Goal: Task Accomplishment & Management: Manage account settings

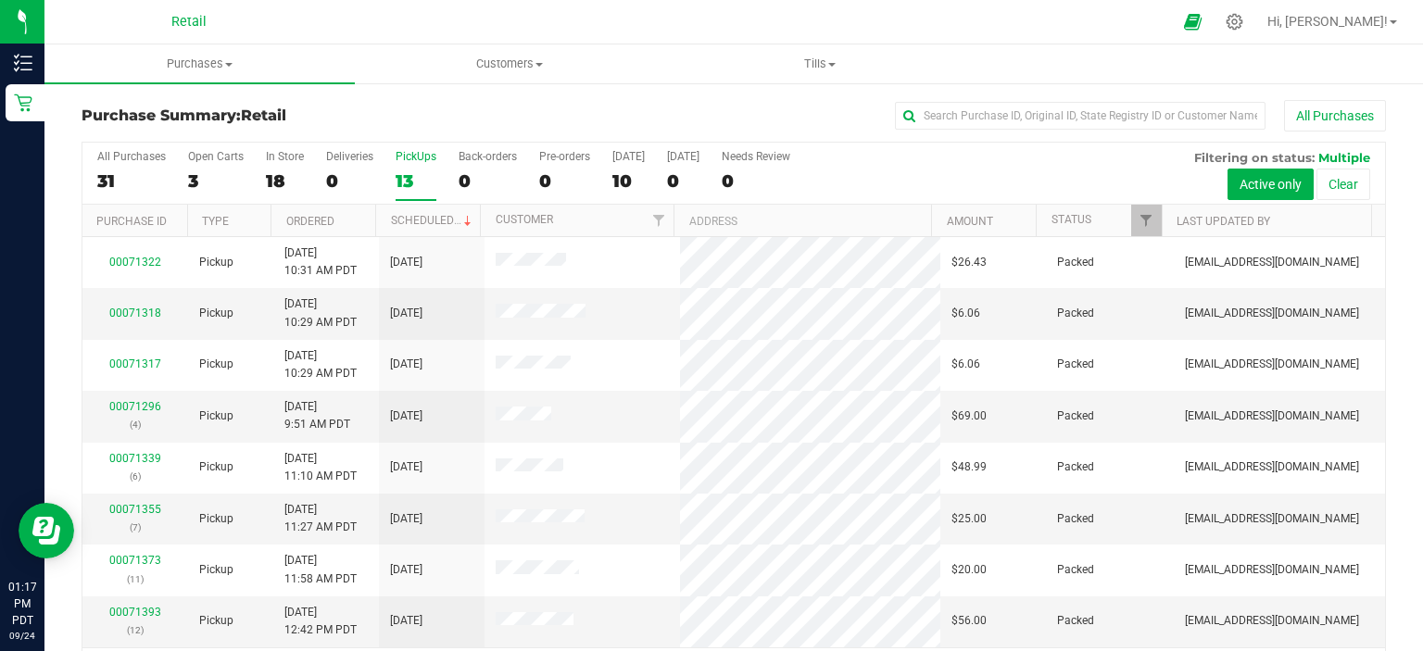
click at [416, 178] on div "13" at bounding box center [416, 180] width 41 height 21
click at [0, 0] on input "PickUps 13" at bounding box center [0, 0] width 0 height 0
click at [1243, 22] on icon at bounding box center [1235, 22] width 18 height 18
click at [1258, 32] on div at bounding box center [1235, 22] width 46 height 40
click at [1244, 21] on icon at bounding box center [1234, 21] width 19 height 19
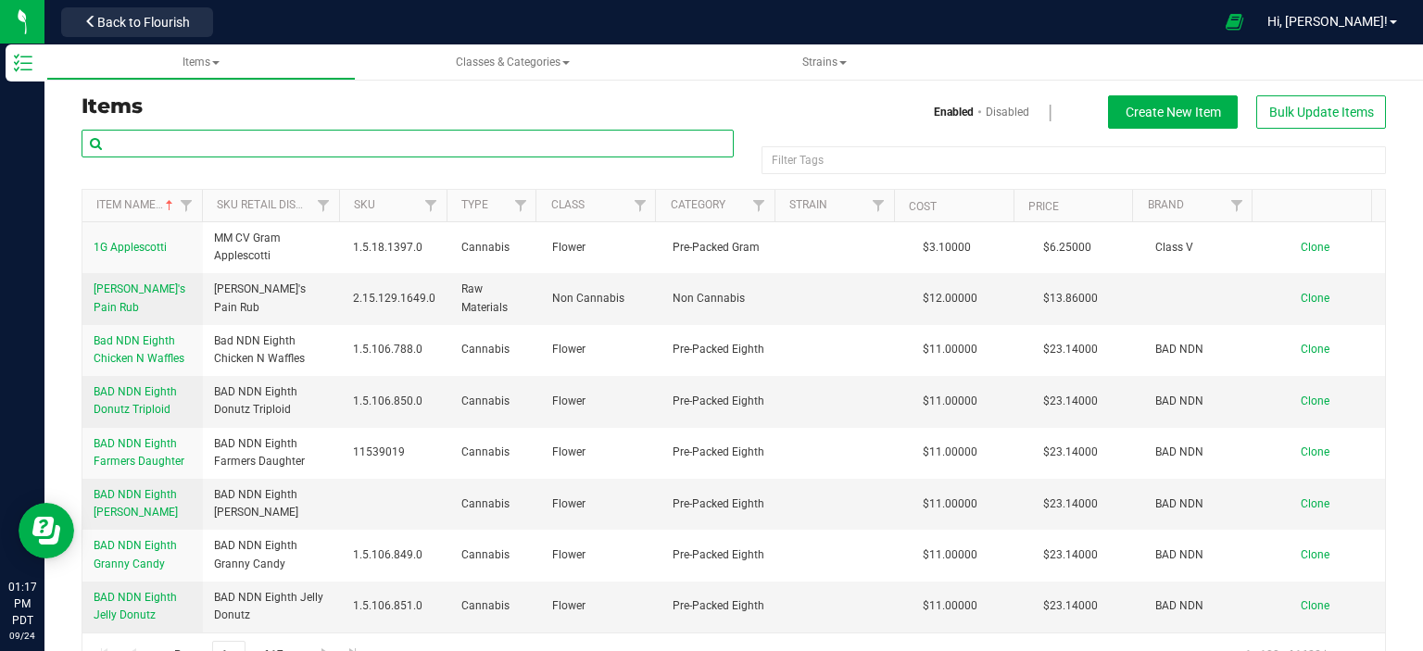
click at [580, 138] on input "text" at bounding box center [408, 144] width 652 height 28
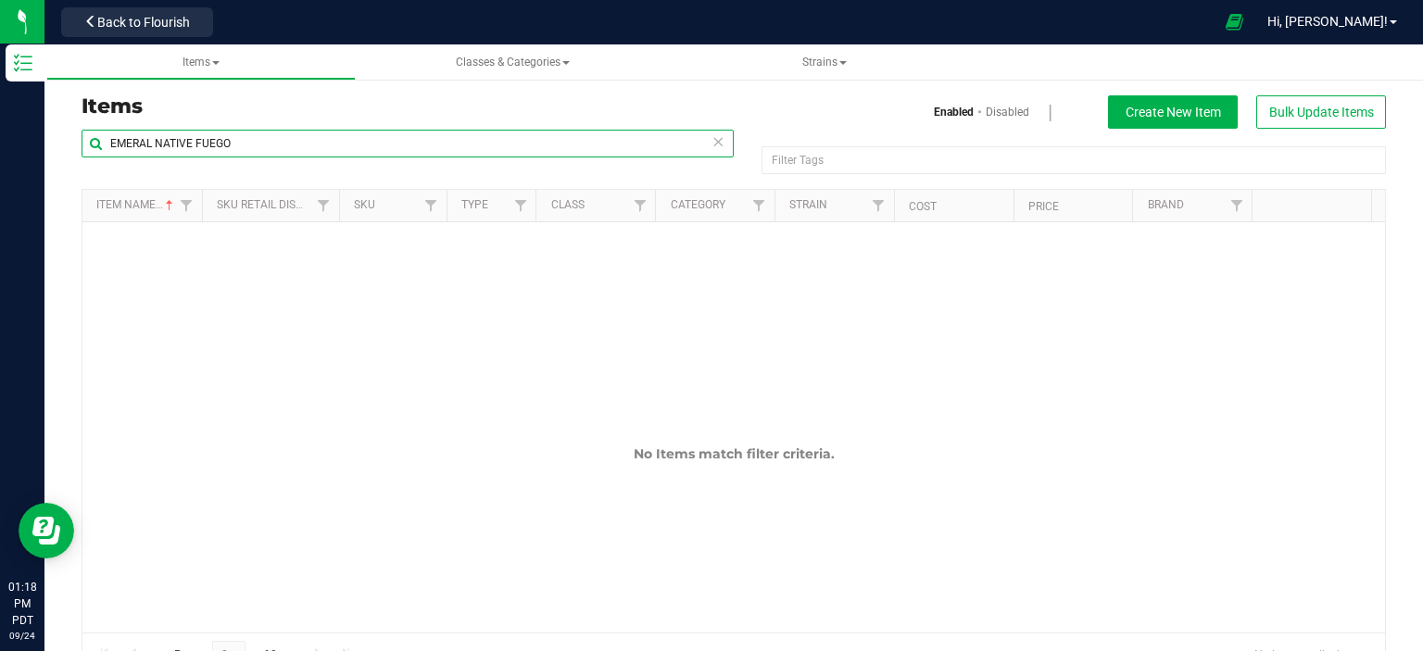
click at [149, 147] on input "EMERAL NATIVE FUEGO" at bounding box center [408, 144] width 652 height 28
type input "EMERALD NATIVE FUEGO"
drag, startPoint x: 257, startPoint y: 152, endPoint x: 77, endPoint y: 184, distance: 182.7
click at [77, 184] on div "EMERALD NATIVE FUEGO Filter Tags Filter Tags Item Name Sku Retail Display Name …" at bounding box center [734, 403] width 1332 height 549
type input "ENF"
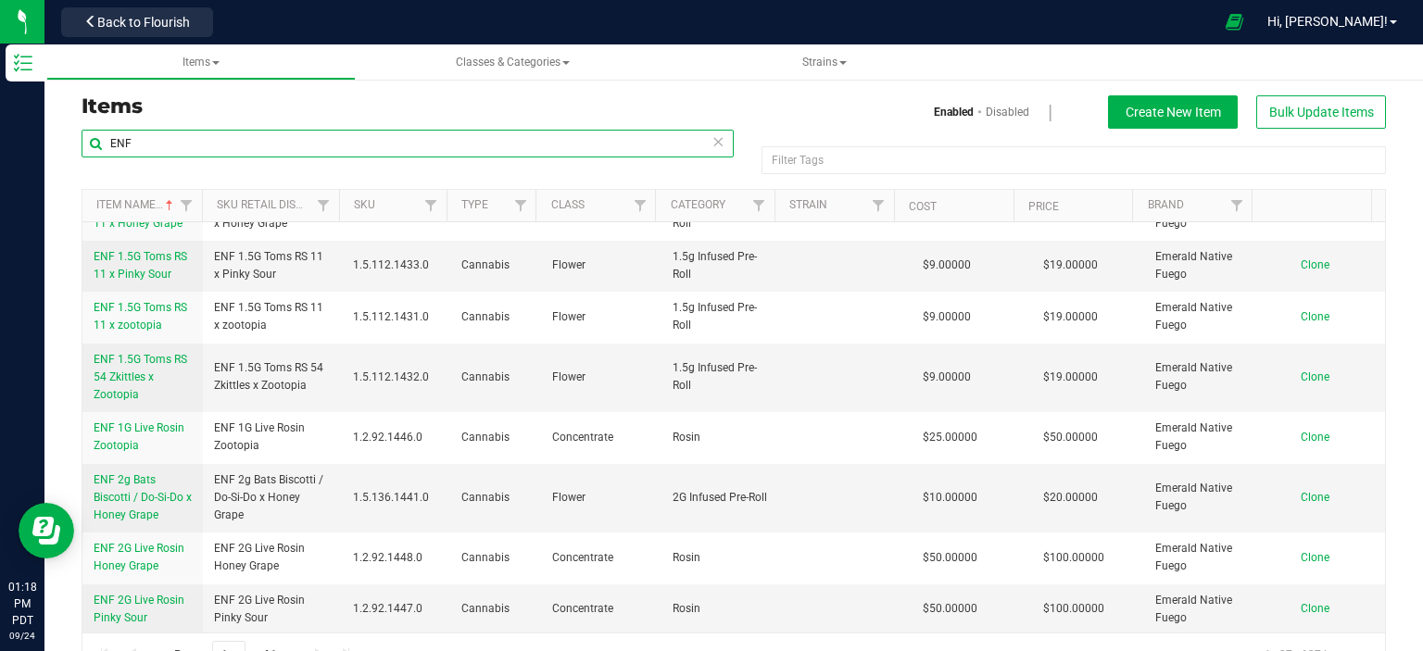
scroll to position [185, 0]
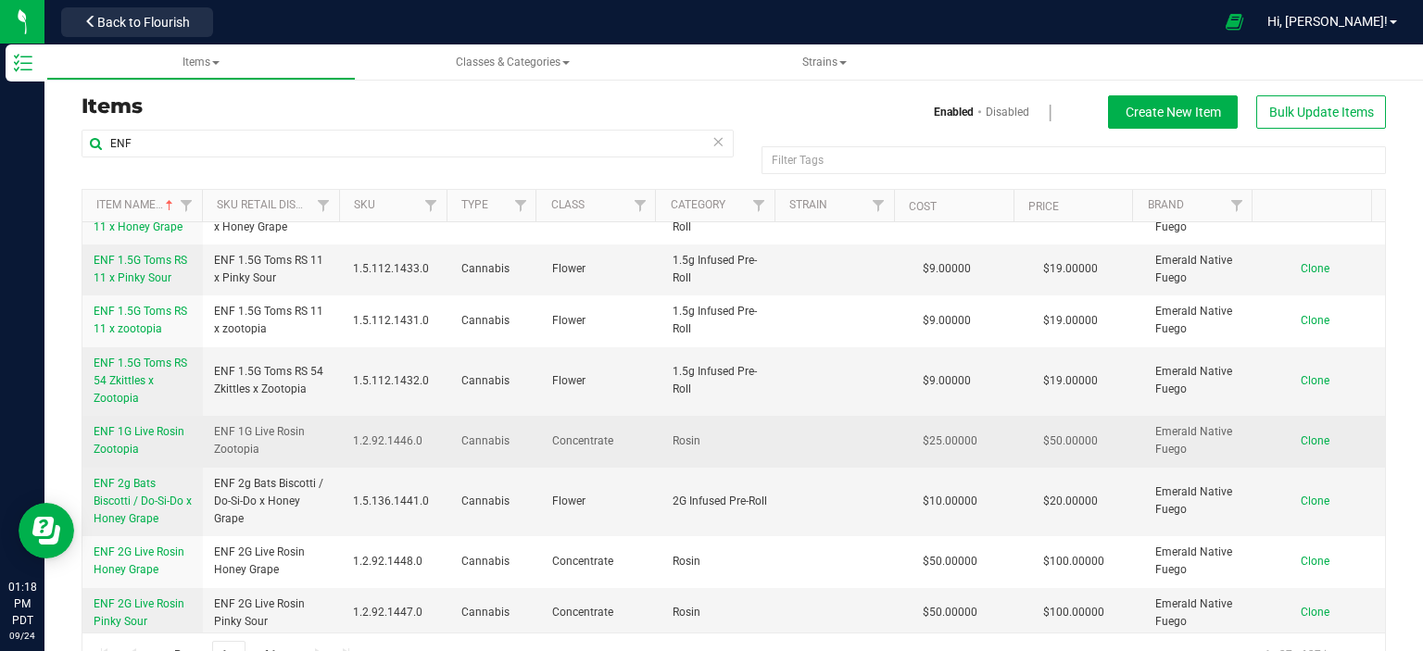
click at [145, 425] on span "ENF 1G Live Rosin Zootopia" at bounding box center [139, 440] width 91 height 31
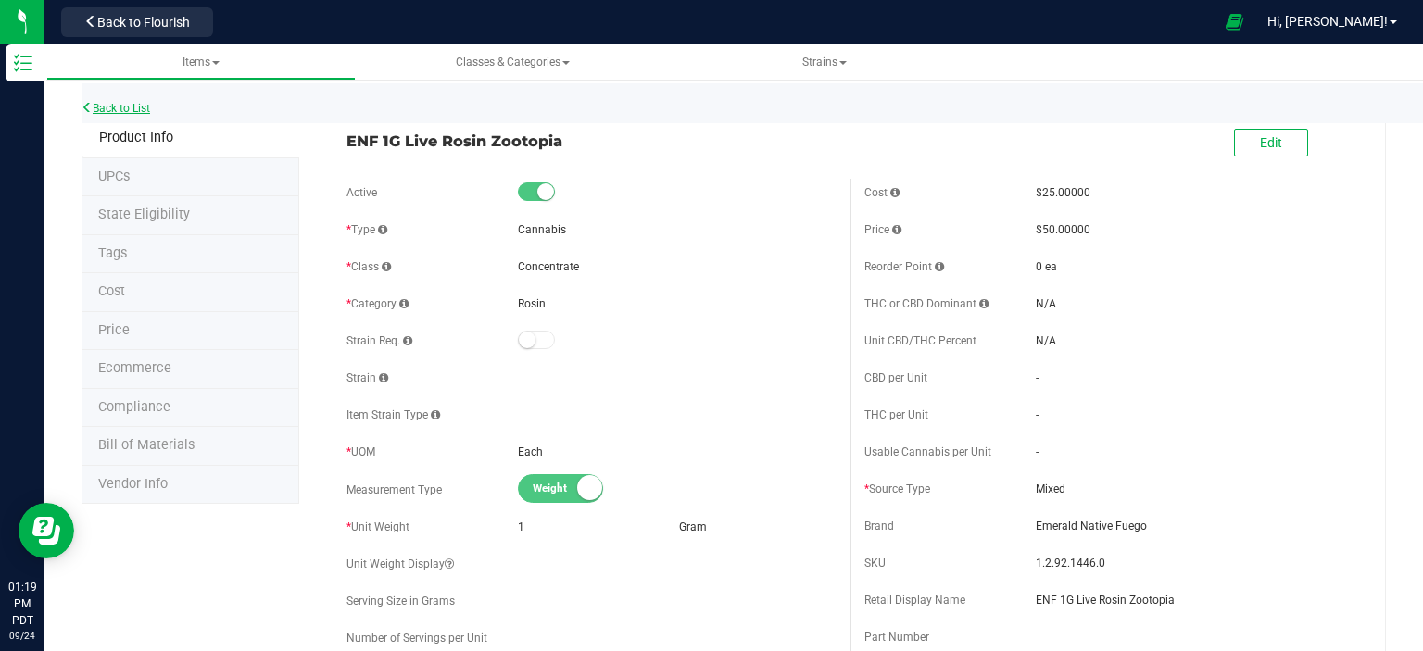
click at [149, 103] on link "Back to List" at bounding box center [116, 108] width 69 height 13
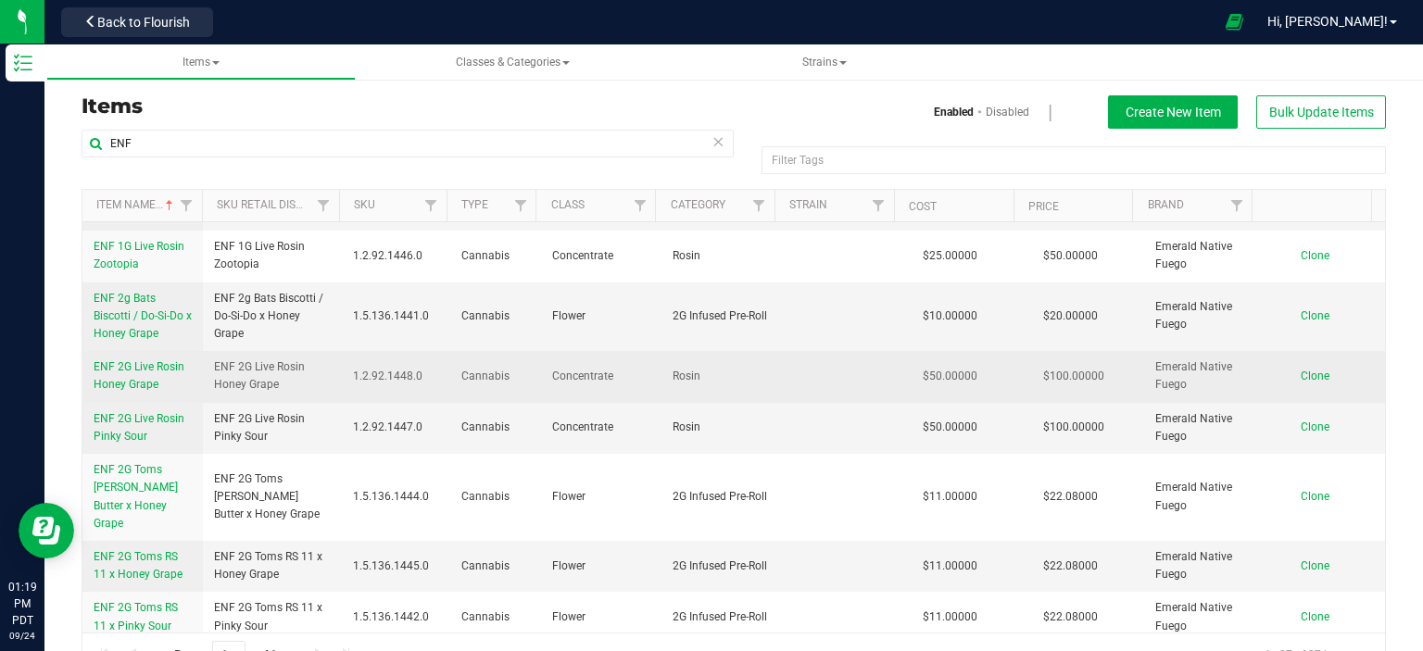
scroll to position [463, 0]
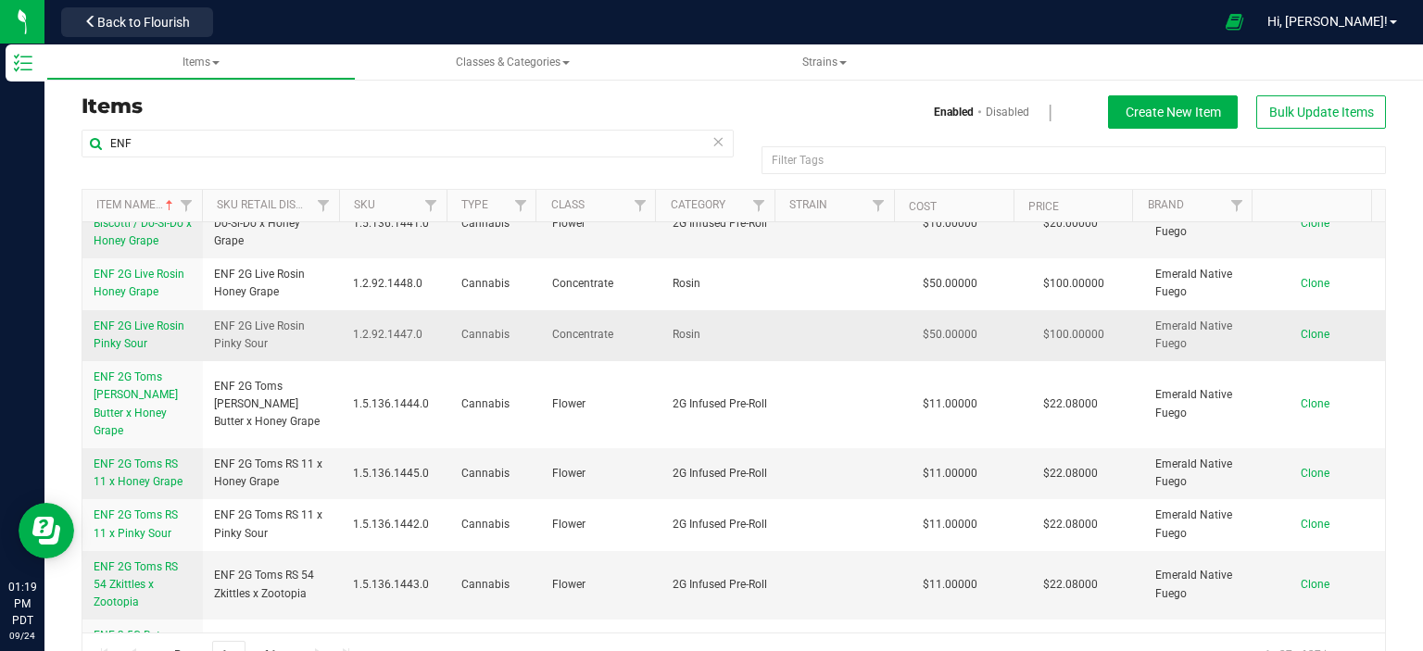
click at [150, 320] on span "ENF 2G Live Rosin Pinky Sour" at bounding box center [139, 335] width 91 height 31
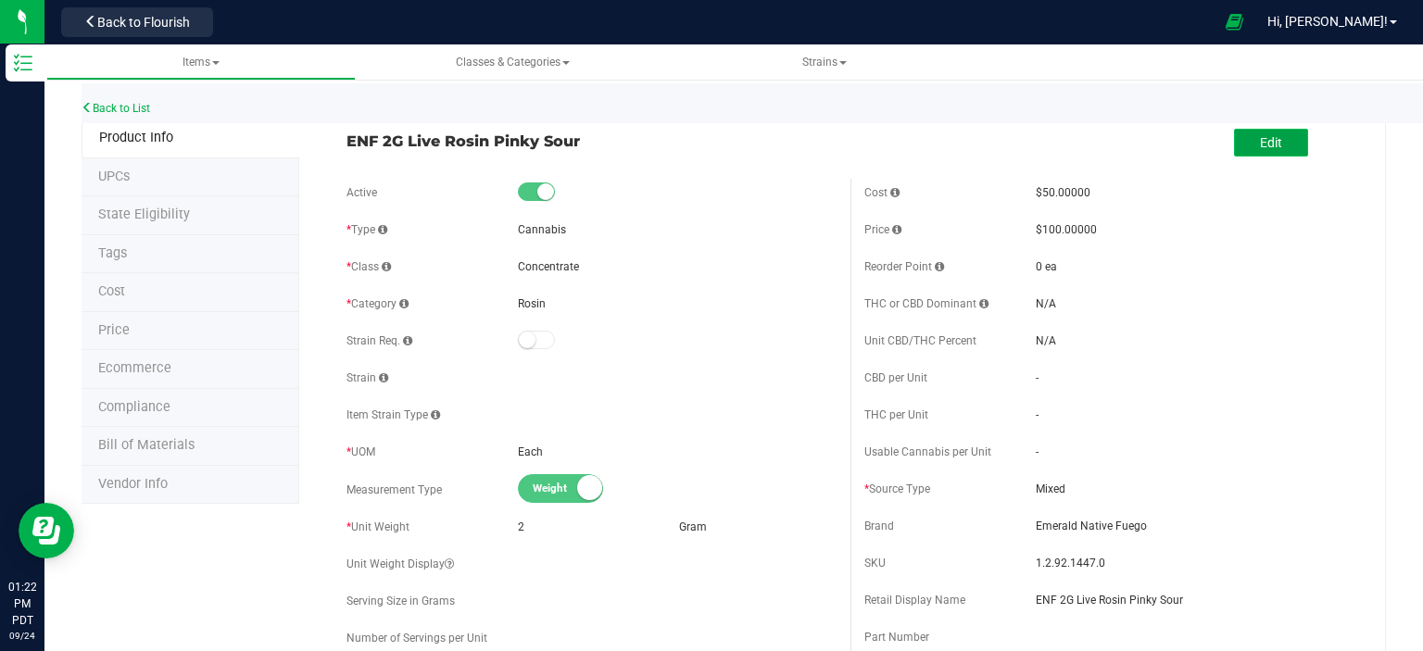
click at [1241, 145] on button "Edit" at bounding box center [1271, 143] width 74 height 28
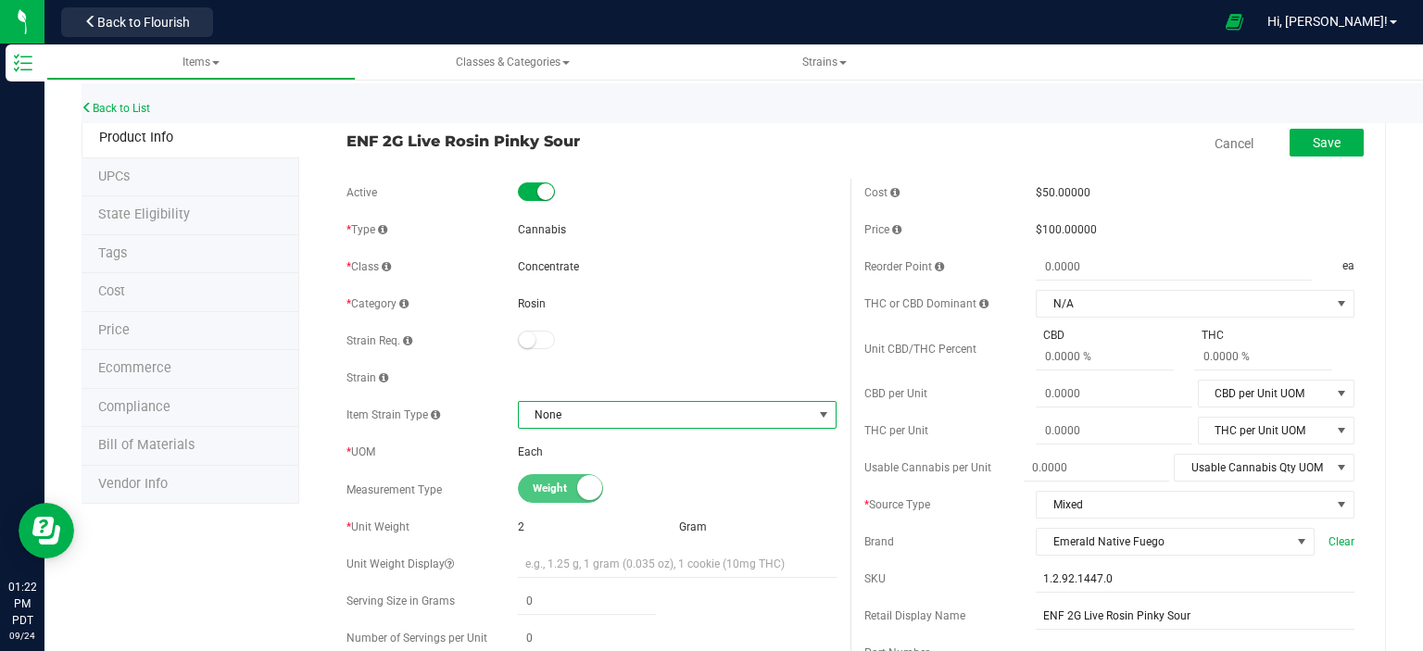
drag, startPoint x: 619, startPoint y: 414, endPoint x: 628, endPoint y: 418, distance: 10.0
click at [620, 414] on span "None" at bounding box center [666, 415] width 294 height 26
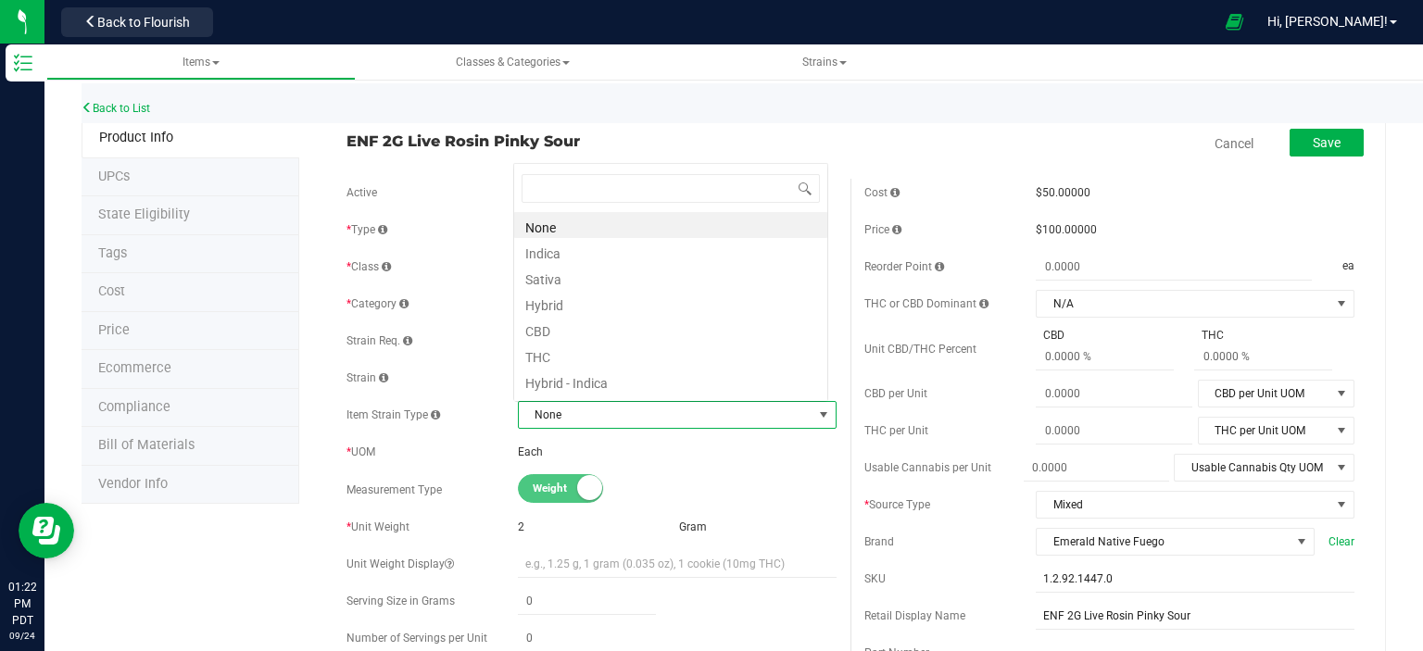
scroll to position [27, 310]
click at [568, 301] on li "Hybrid" at bounding box center [670, 303] width 313 height 26
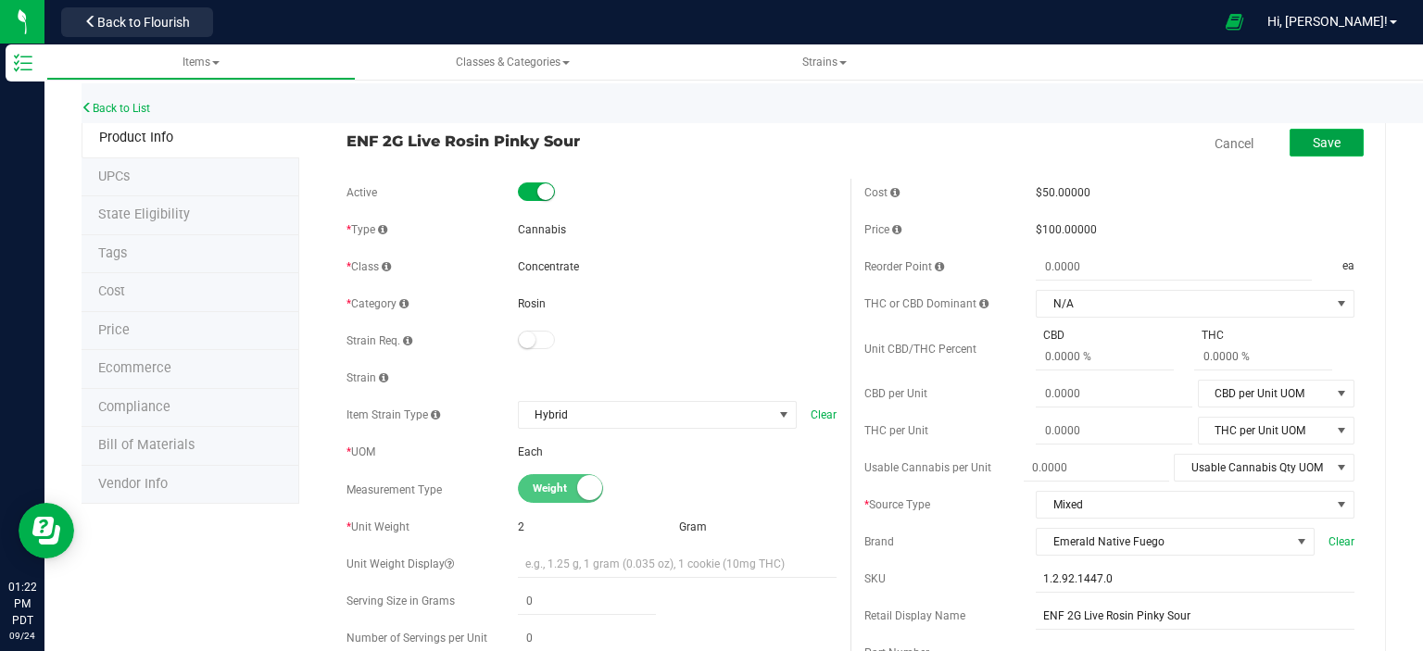
click at [1324, 145] on span "Save" at bounding box center [1327, 142] width 28 height 15
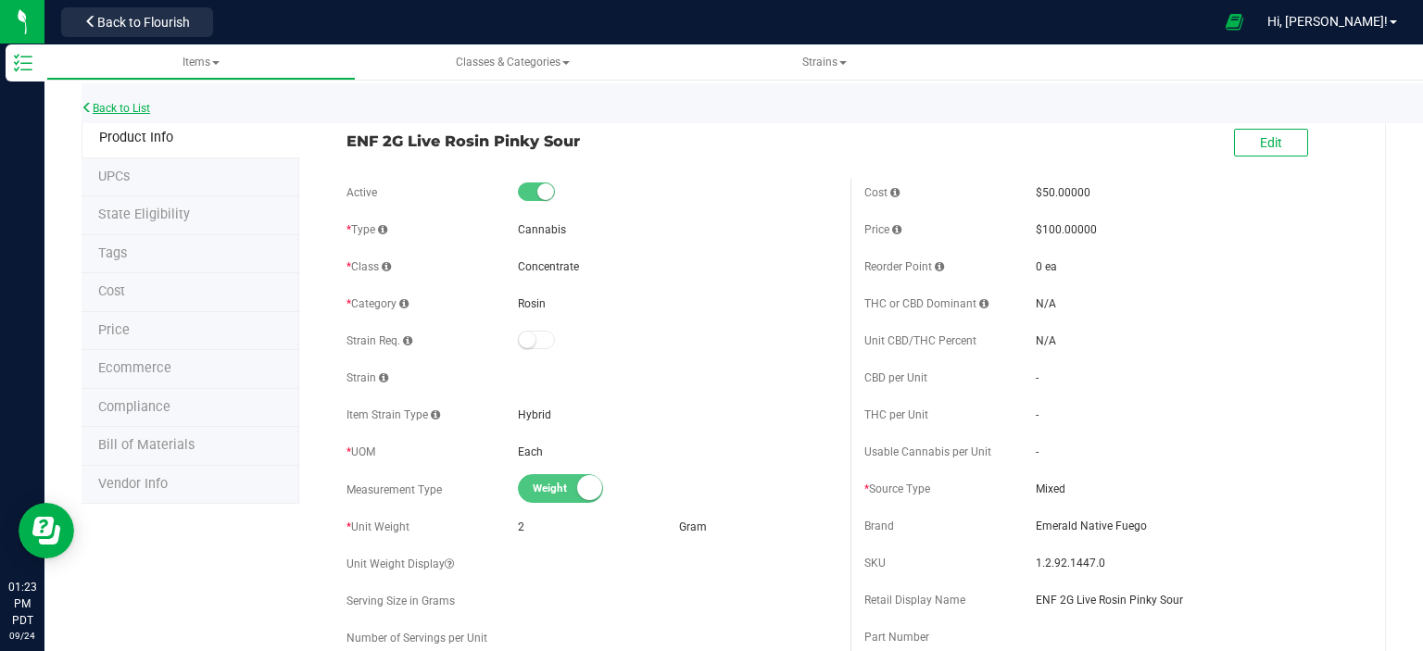
click at [138, 107] on link "Back to List" at bounding box center [116, 108] width 69 height 13
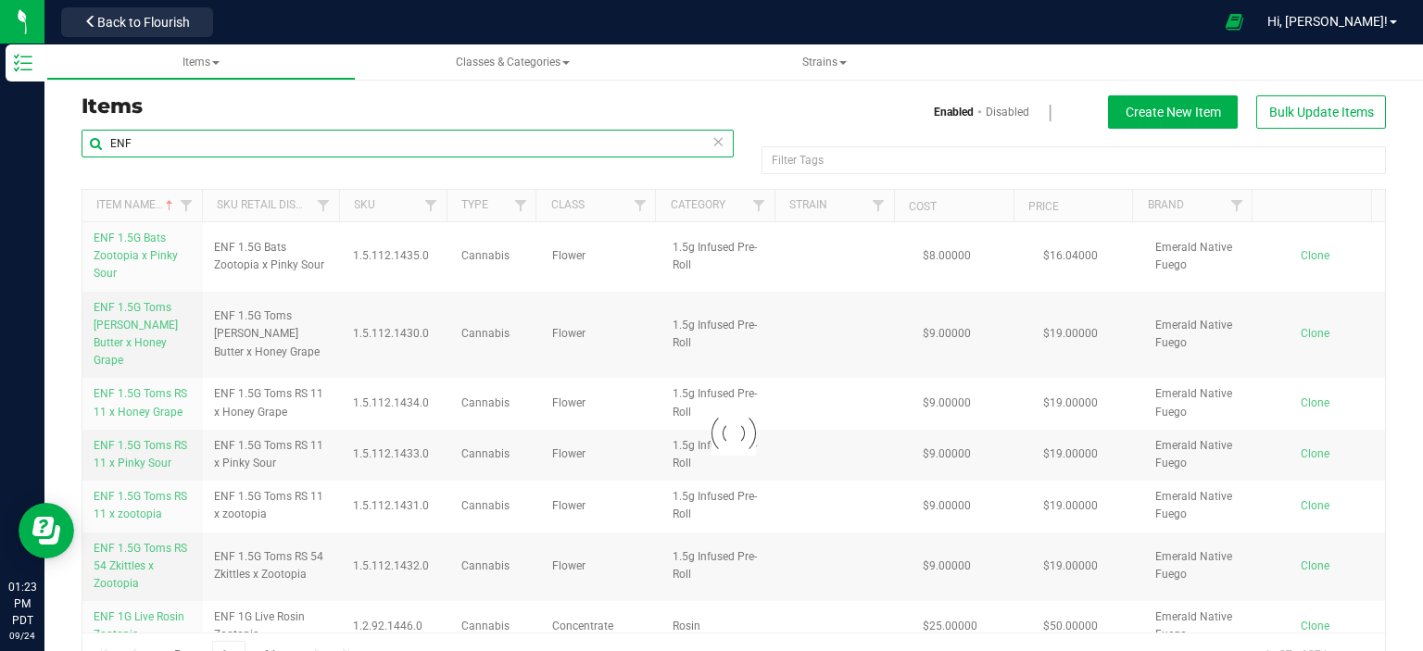
click at [170, 138] on input "ENF" at bounding box center [408, 144] width 652 height 28
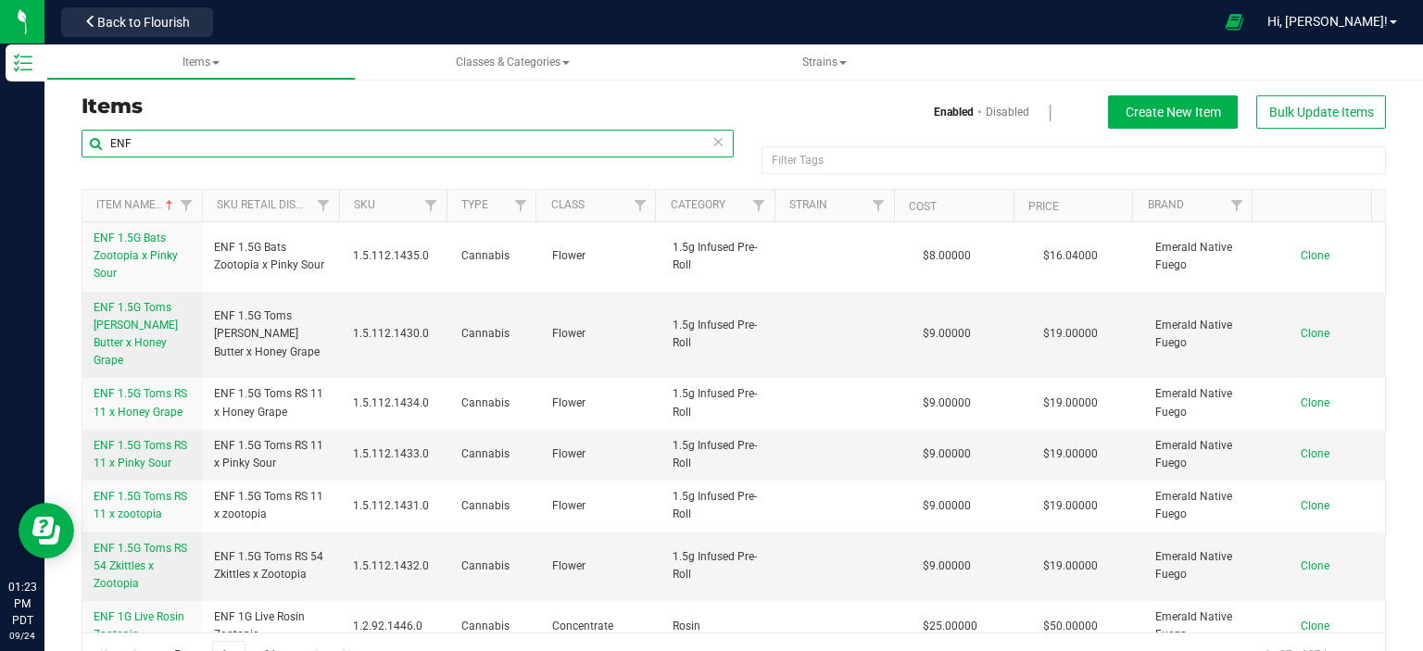
click at [717, 144] on input "ENF" at bounding box center [408, 144] width 652 height 28
click at [713, 143] on icon at bounding box center [718, 141] width 13 height 22
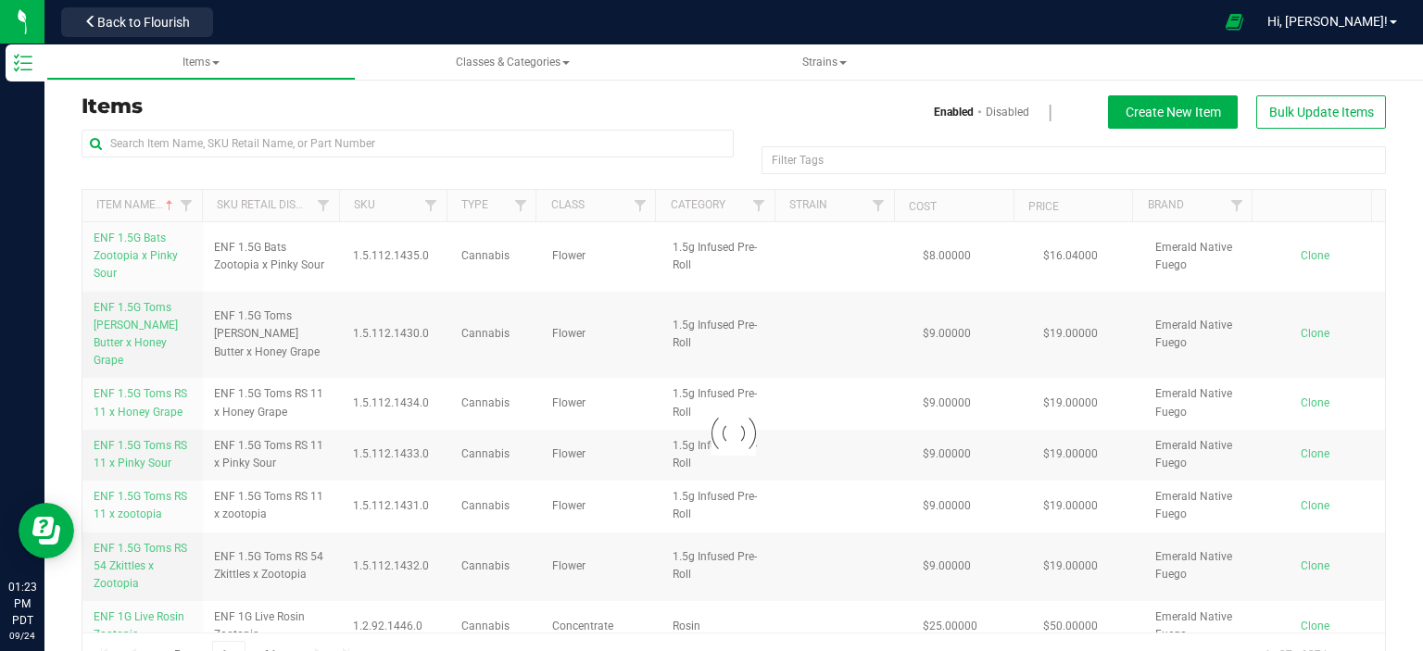
click at [581, 158] on div at bounding box center [408, 151] width 652 height 43
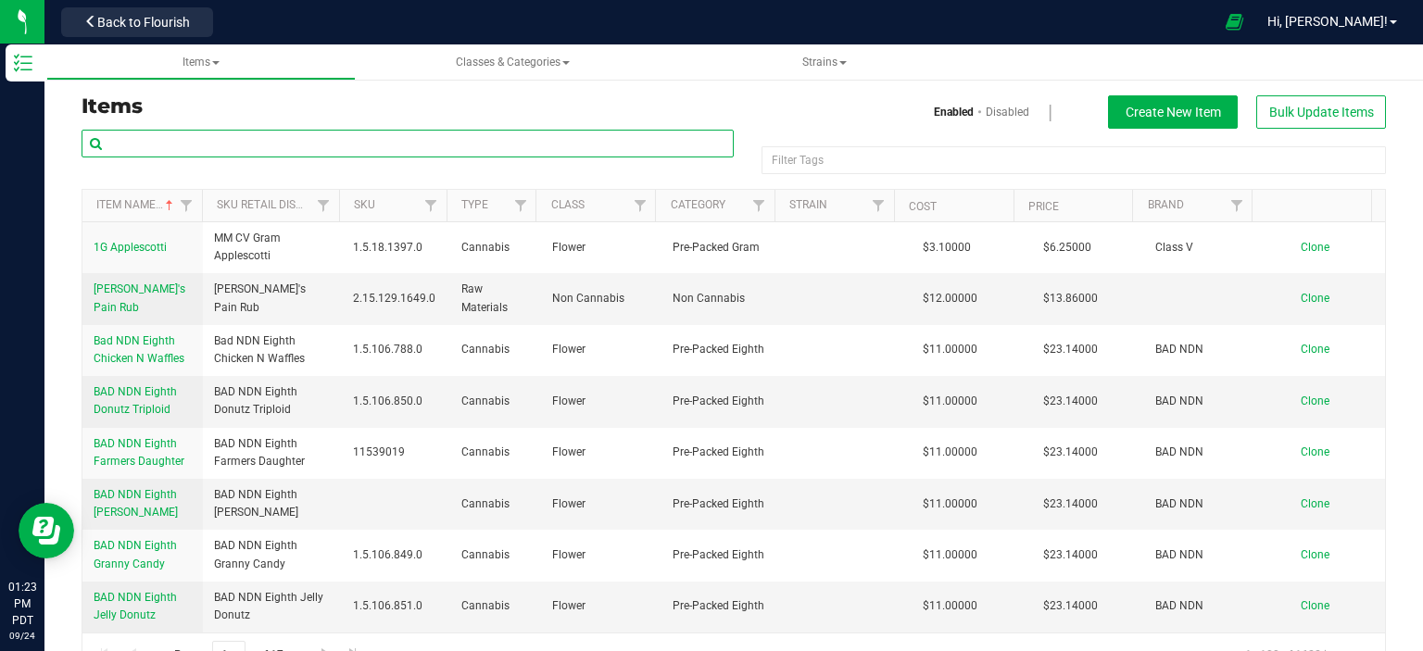
click at [607, 136] on input "text" at bounding box center [408, 144] width 652 height 28
type input "CAMMCMF-20250702-117"
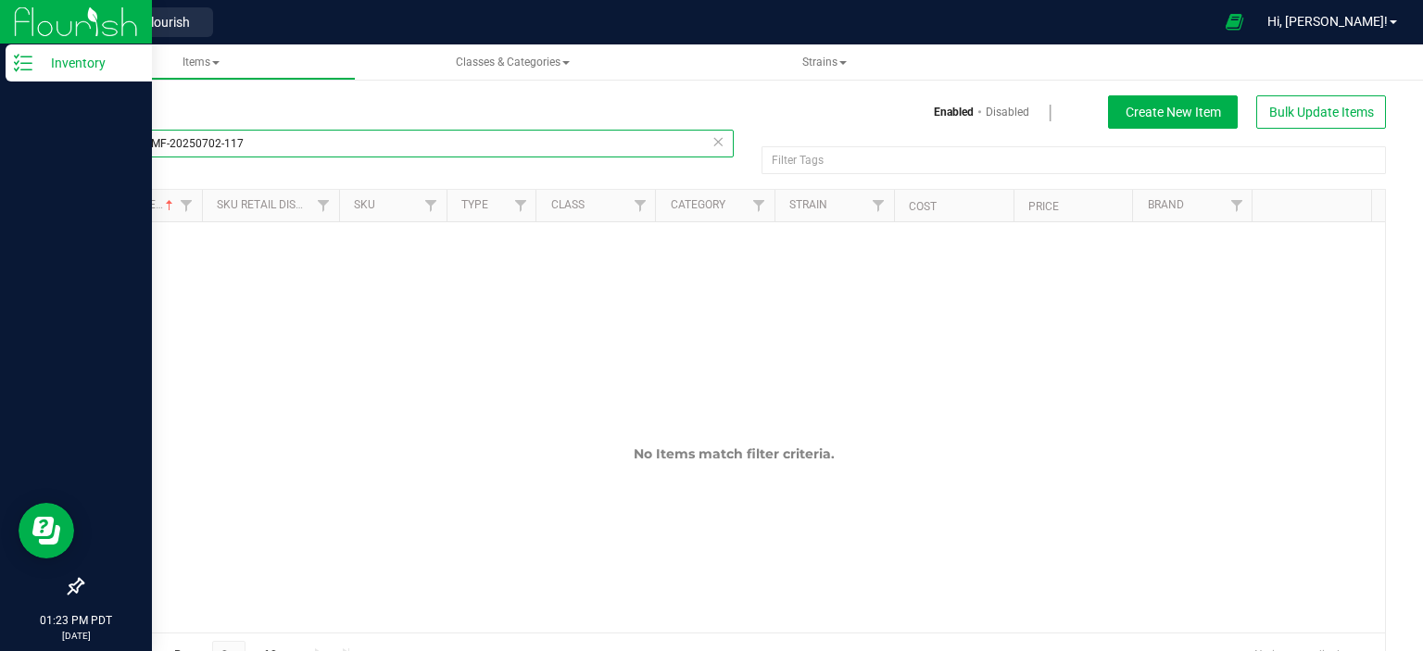
drag, startPoint x: 300, startPoint y: 150, endPoint x: 7, endPoint y: 204, distance: 297.7
click at [21, 188] on div "Inventory 01:23 PM PDT [DATE] 09/24 Retail Back to Flourish Hi, [PERSON_NAME]! …" at bounding box center [711, 325] width 1423 height 651
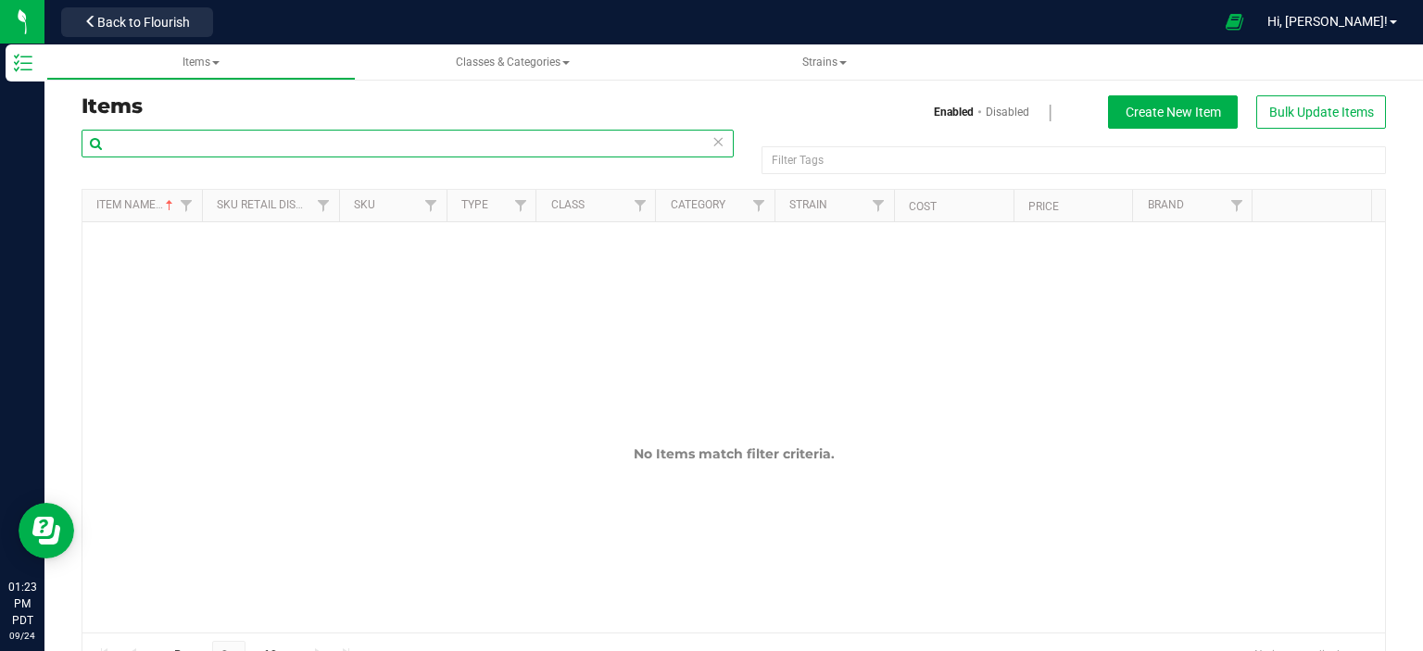
click at [230, 134] on input "text" at bounding box center [408, 144] width 652 height 28
click at [182, 140] on input "blueberry moorocks" at bounding box center [408, 144] width 652 height 28
type input "blueberry moonrocks"
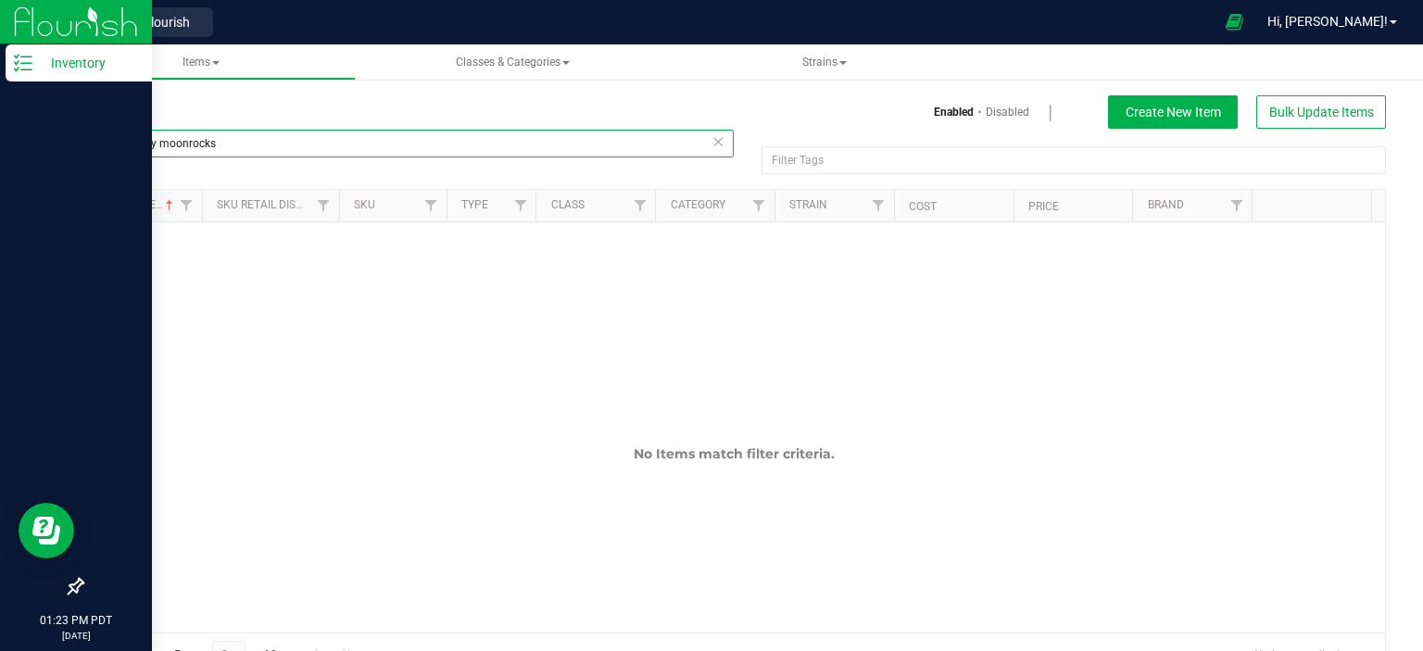
drag, startPoint x: 248, startPoint y: 134, endPoint x: 2, endPoint y: 170, distance: 249.1
click at [2, 170] on div "Inventory 01:23 PM PDT [DATE] 09/24 Retail Back to Flourish Hi, [PERSON_NAME]! …" at bounding box center [711, 325] width 1423 height 651
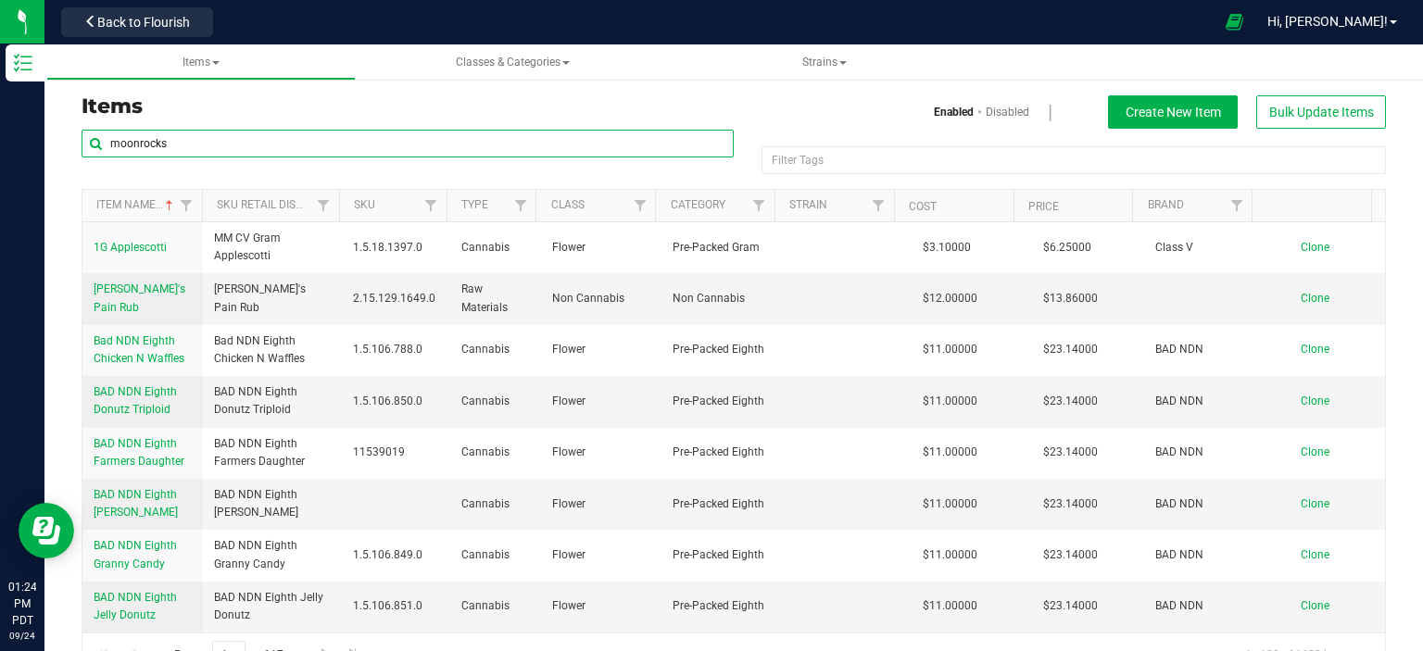
type input "moonrocks"
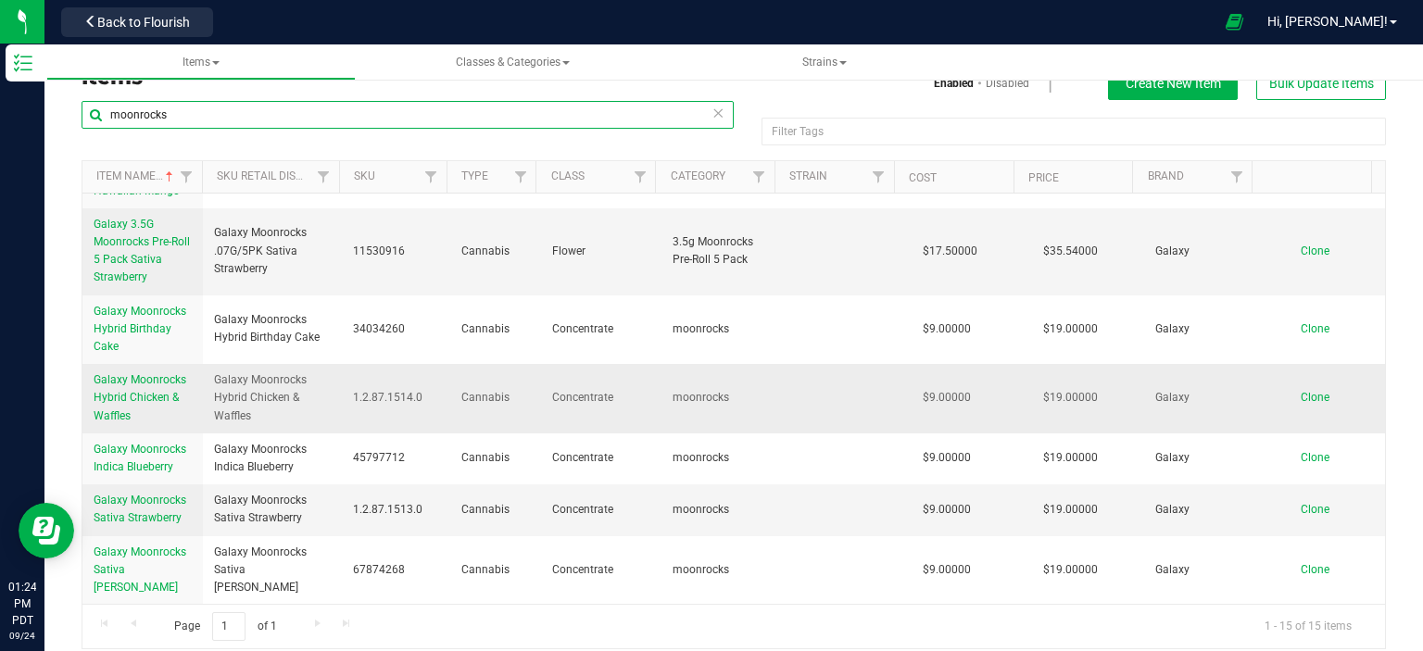
scroll to position [44, 0]
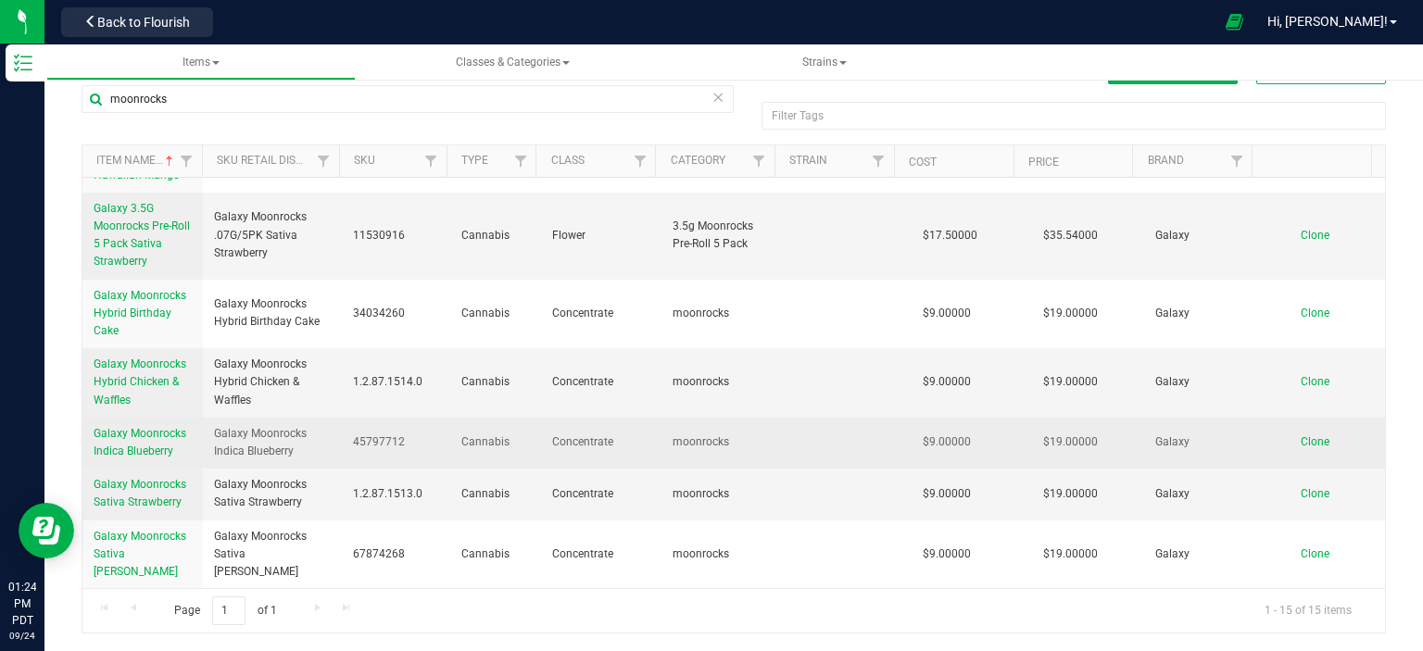
click at [139, 458] on span "Galaxy Moonrocks Indica Blueberry" at bounding box center [140, 442] width 93 height 31
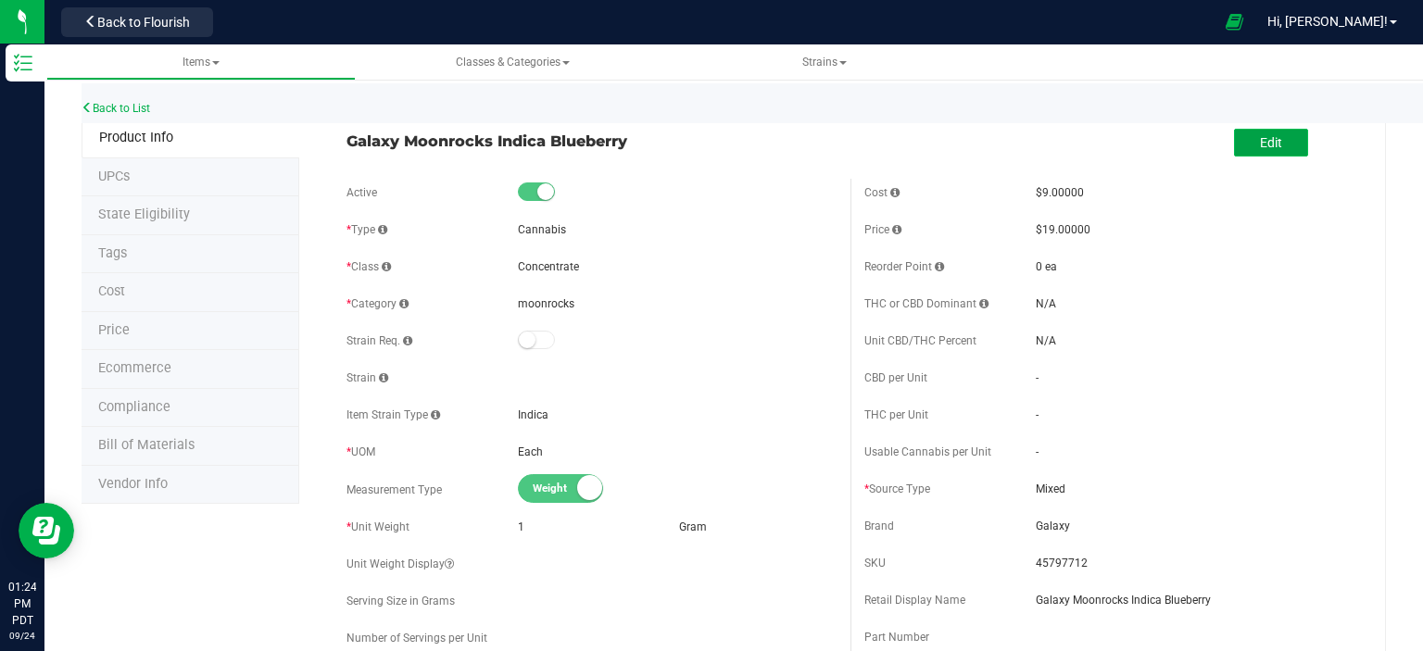
click at [1272, 135] on button "Edit" at bounding box center [1271, 143] width 74 height 28
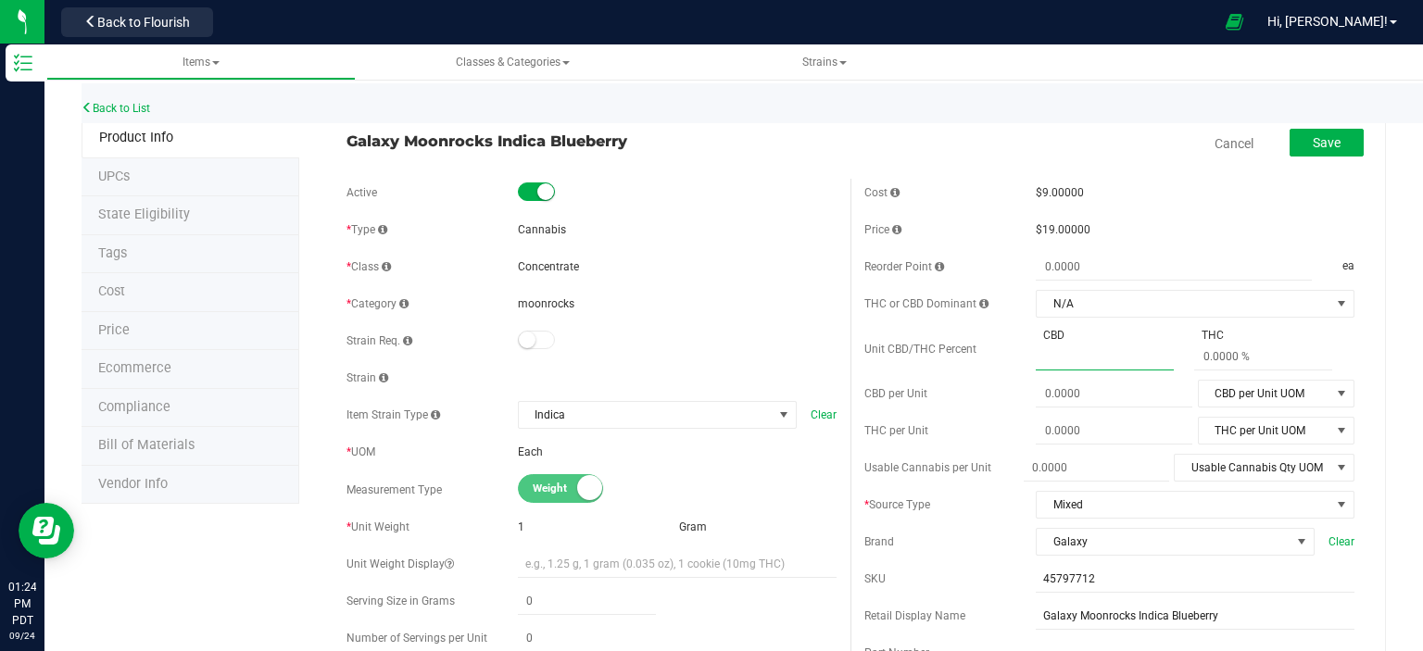
click at [1118, 365] on span at bounding box center [1105, 357] width 138 height 27
type input "57.63"
click at [1268, 360] on input "text" at bounding box center [1263, 357] width 138 height 26
type input "57.63 %"
click at [1102, 357] on input "57.63 %" at bounding box center [1105, 357] width 138 height 26
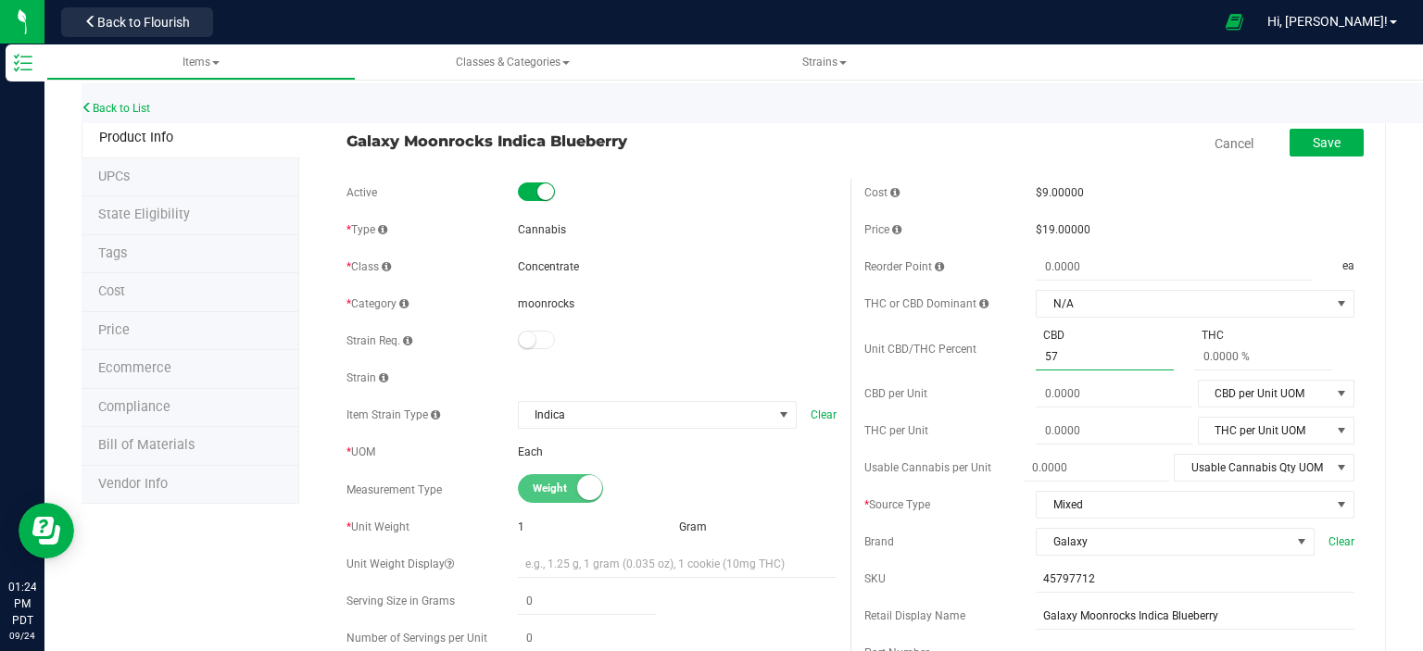
type input "5"
click at [1275, 346] on input "text" at bounding box center [1263, 357] width 138 height 26
type input "57.63"
type input "57.63 %"
click at [1313, 135] on span "Save" at bounding box center [1327, 142] width 28 height 15
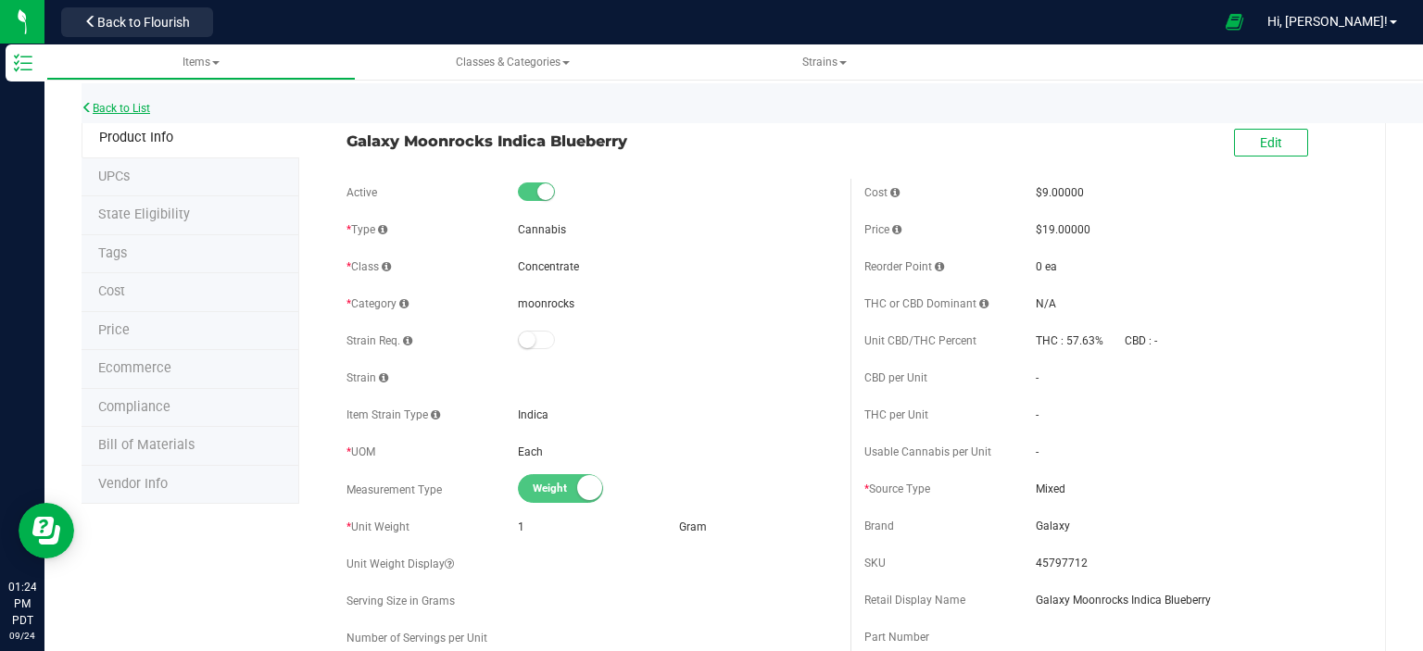
click at [95, 107] on link "Back to List" at bounding box center [116, 108] width 69 height 13
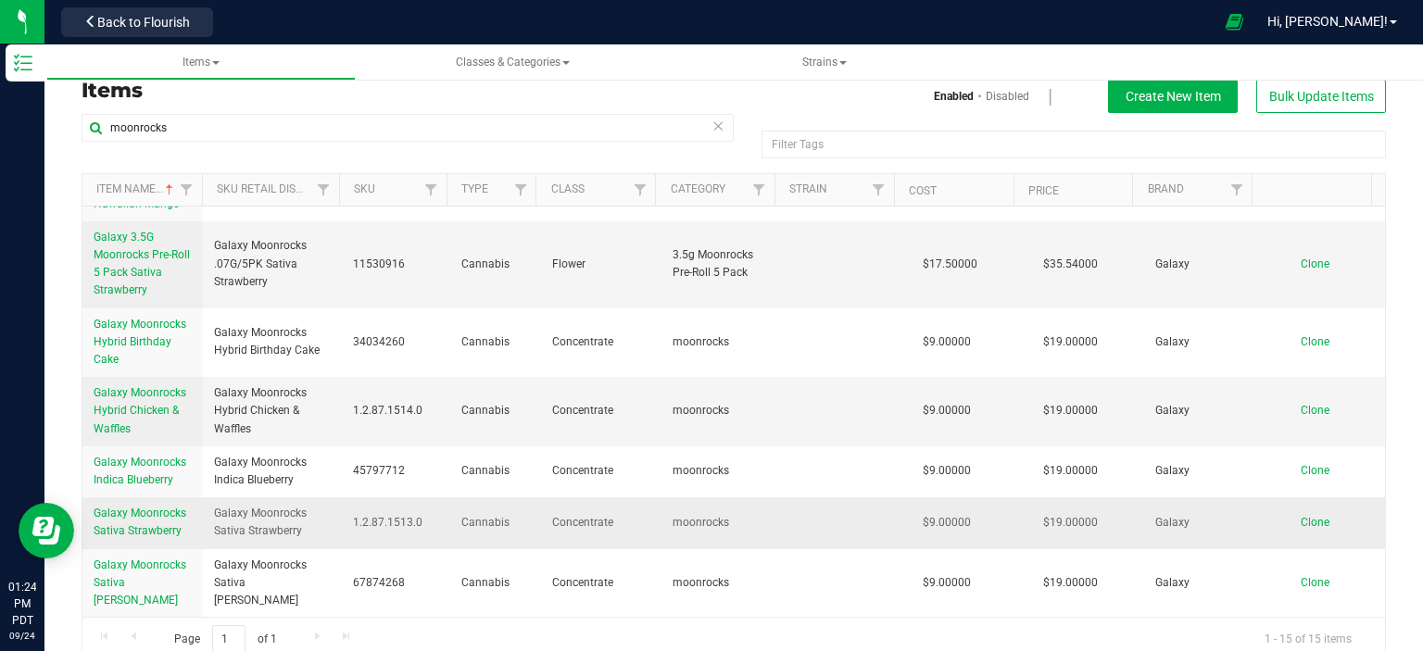
scroll to position [44, 0]
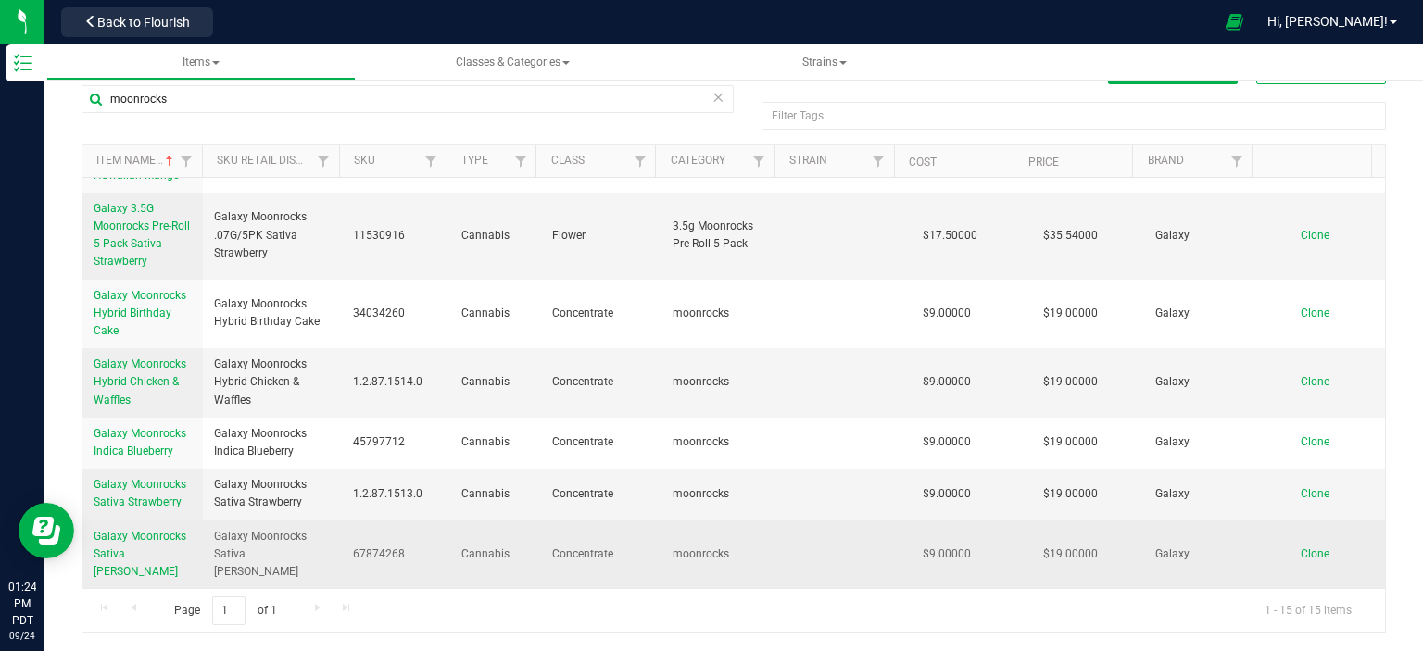
click at [143, 562] on link "Galaxy Moonrocks Sativa [PERSON_NAME]" at bounding box center [143, 555] width 98 height 54
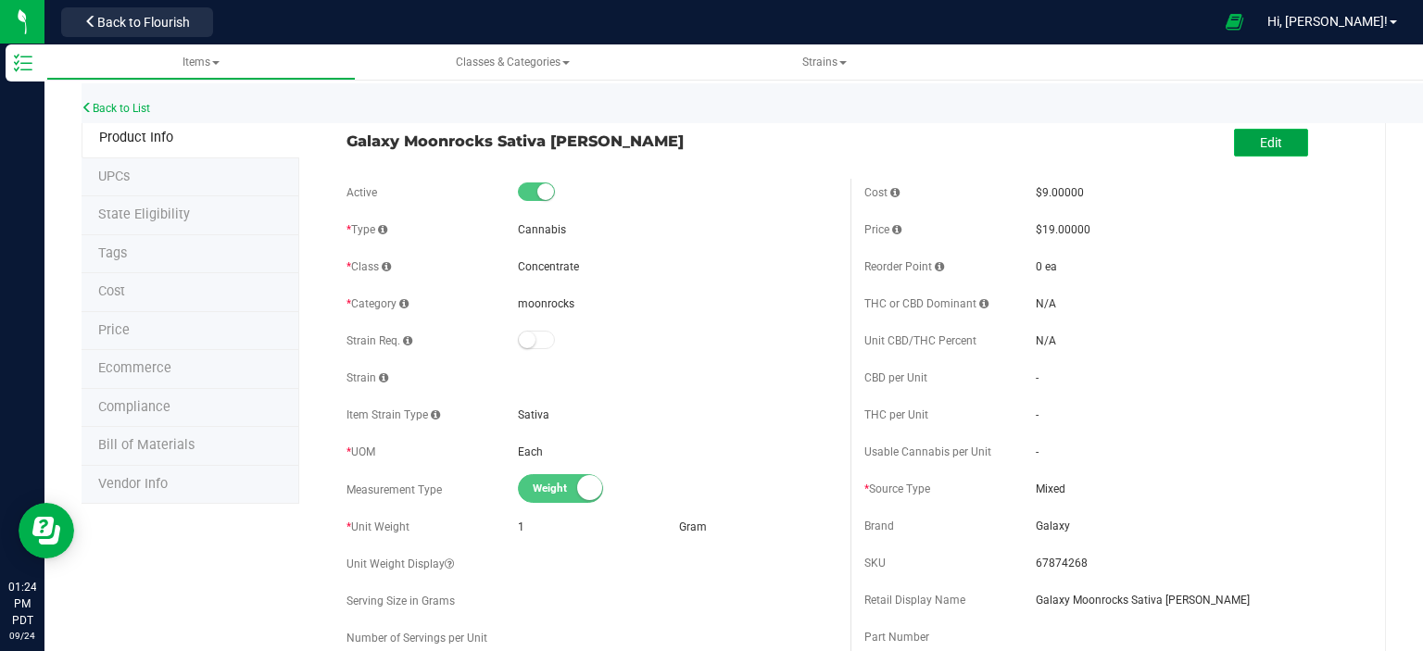
click at [1260, 145] on span "Edit" at bounding box center [1271, 142] width 22 height 15
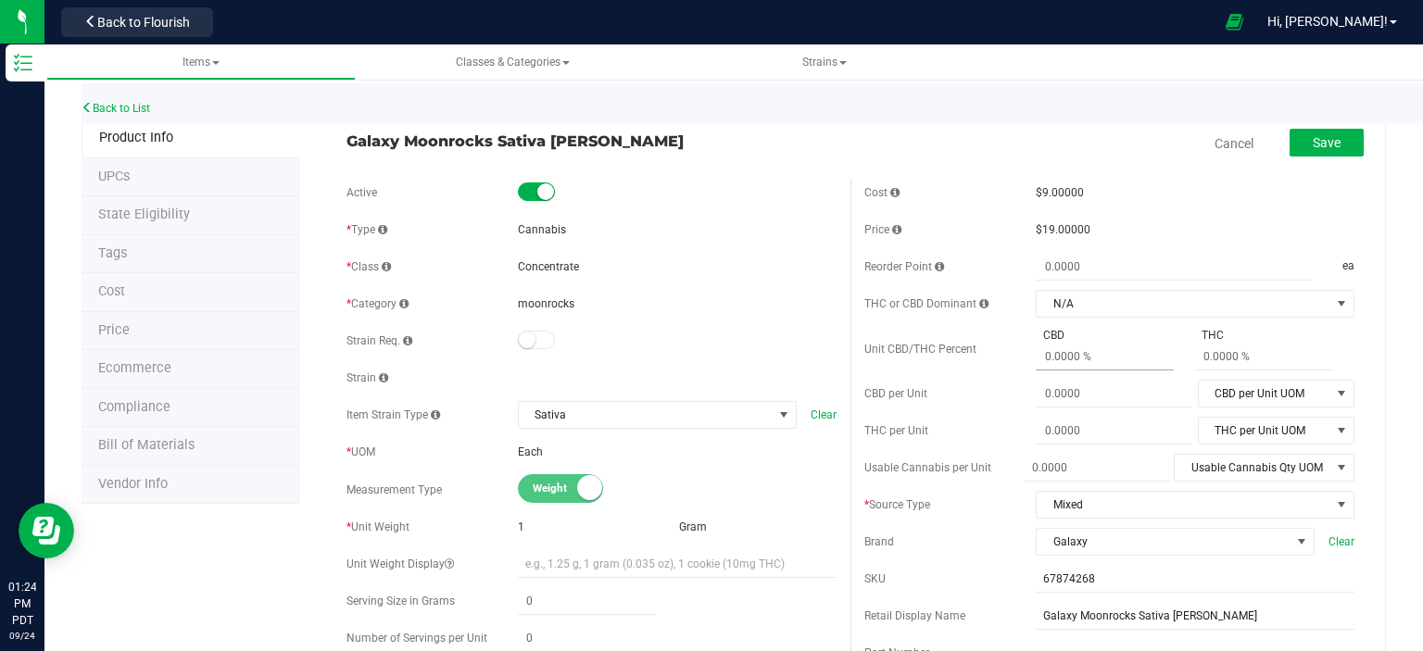
click at [1139, 361] on span at bounding box center [1105, 357] width 138 height 27
click at [1256, 351] on span at bounding box center [1263, 357] width 138 height 27
type input "79.63"
type input "79.63 %"
click at [1290, 136] on button "Save" at bounding box center [1327, 143] width 74 height 28
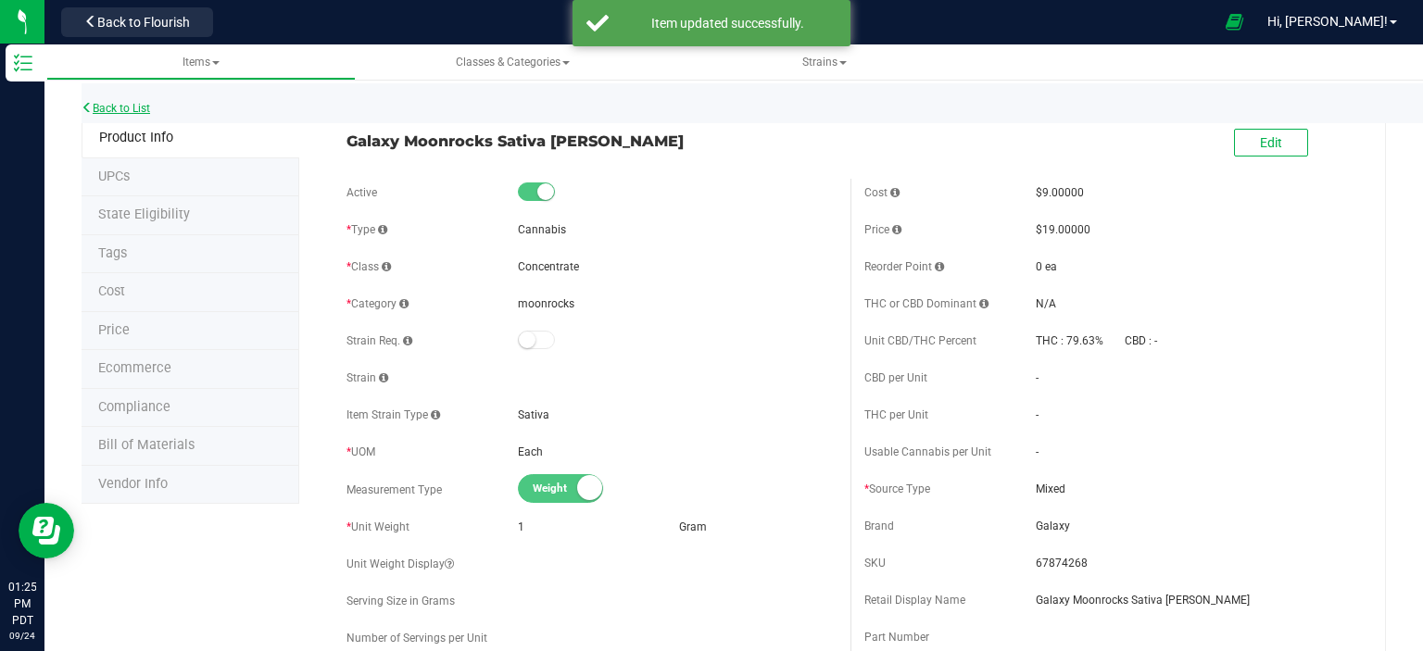
click at [135, 112] on link "Back to List" at bounding box center [116, 108] width 69 height 13
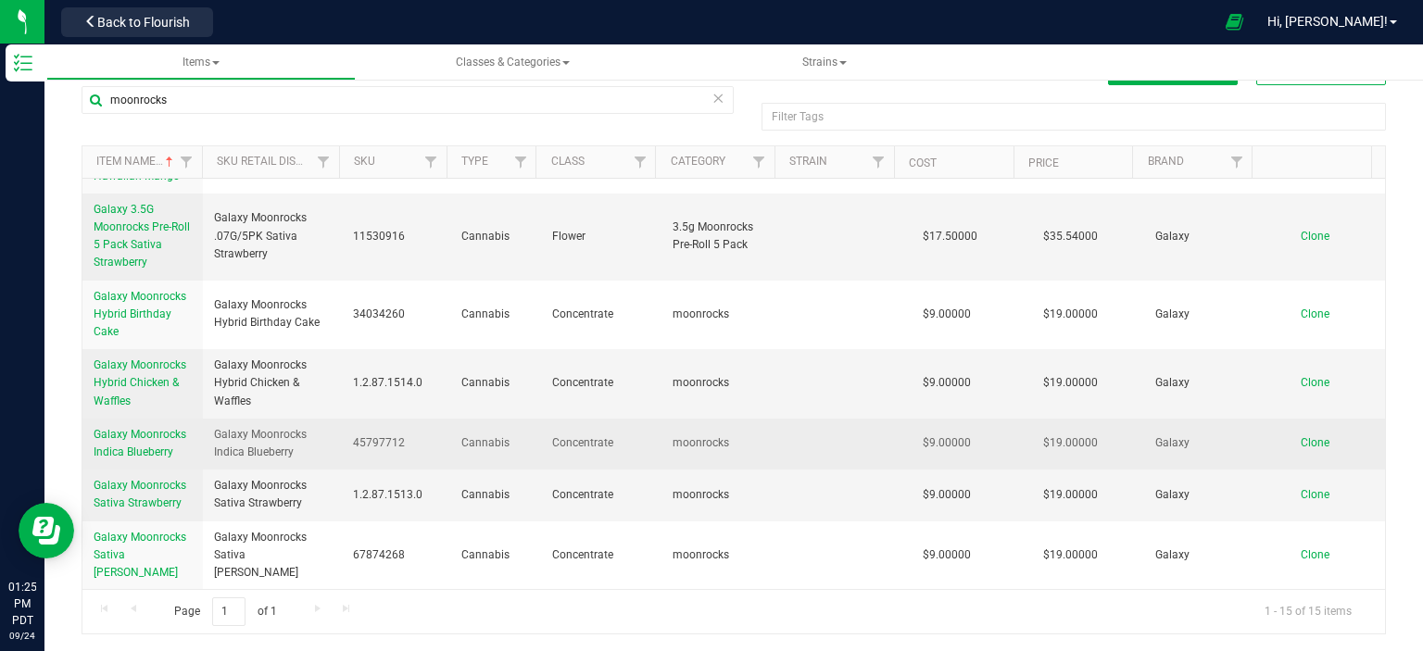
scroll to position [44, 0]
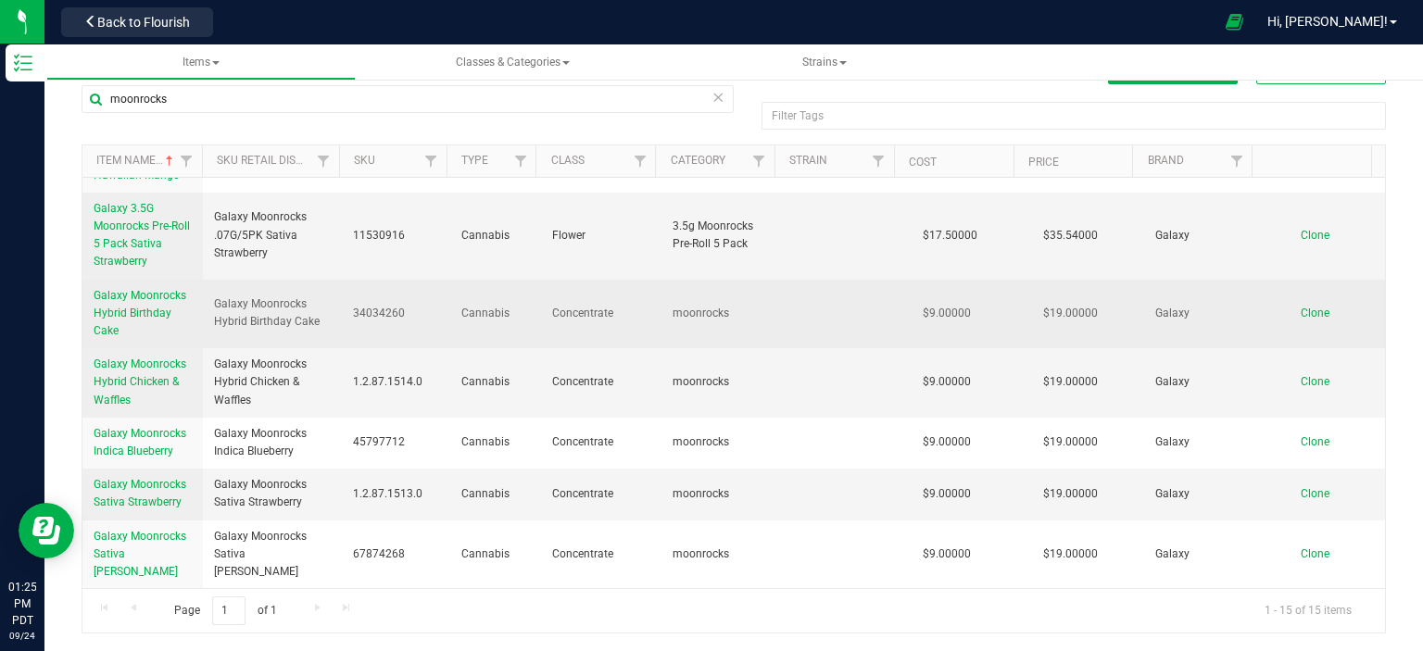
click at [142, 330] on span "Galaxy Moonrocks Hybrid Birthday Cake" at bounding box center [140, 313] width 93 height 48
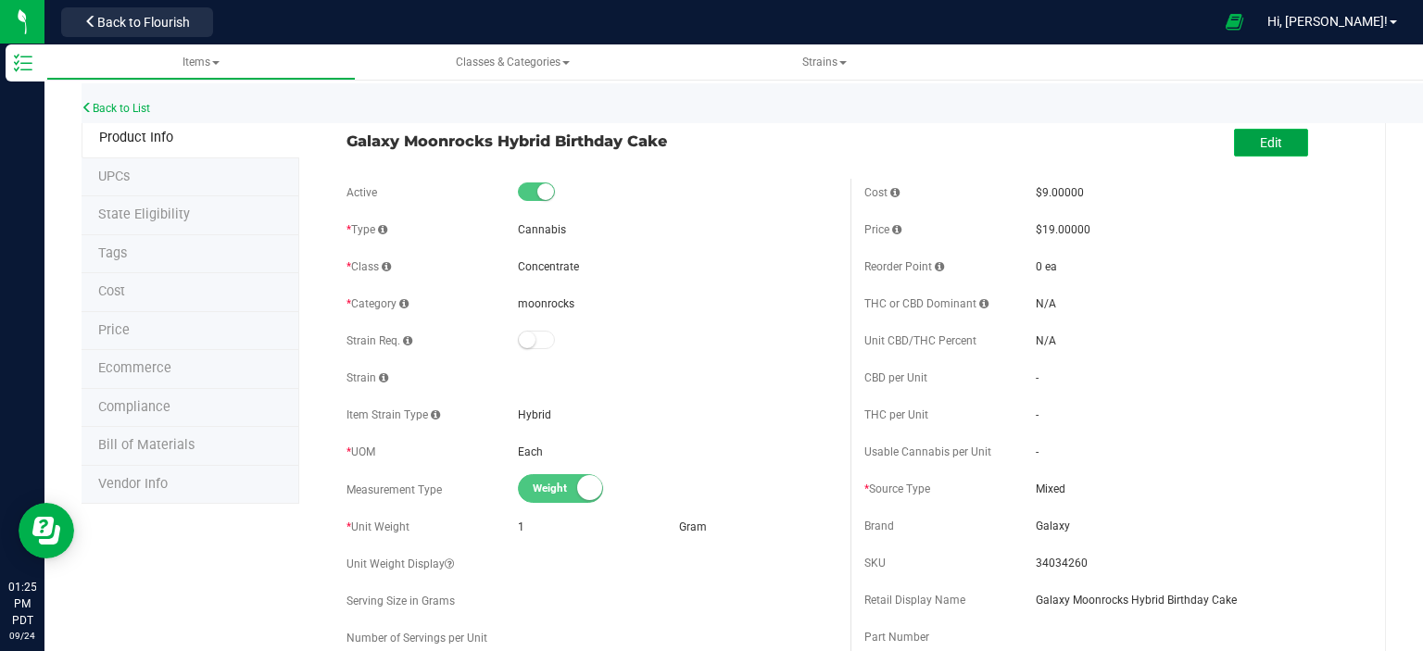
click at [1264, 146] on span "Edit" at bounding box center [1271, 142] width 22 height 15
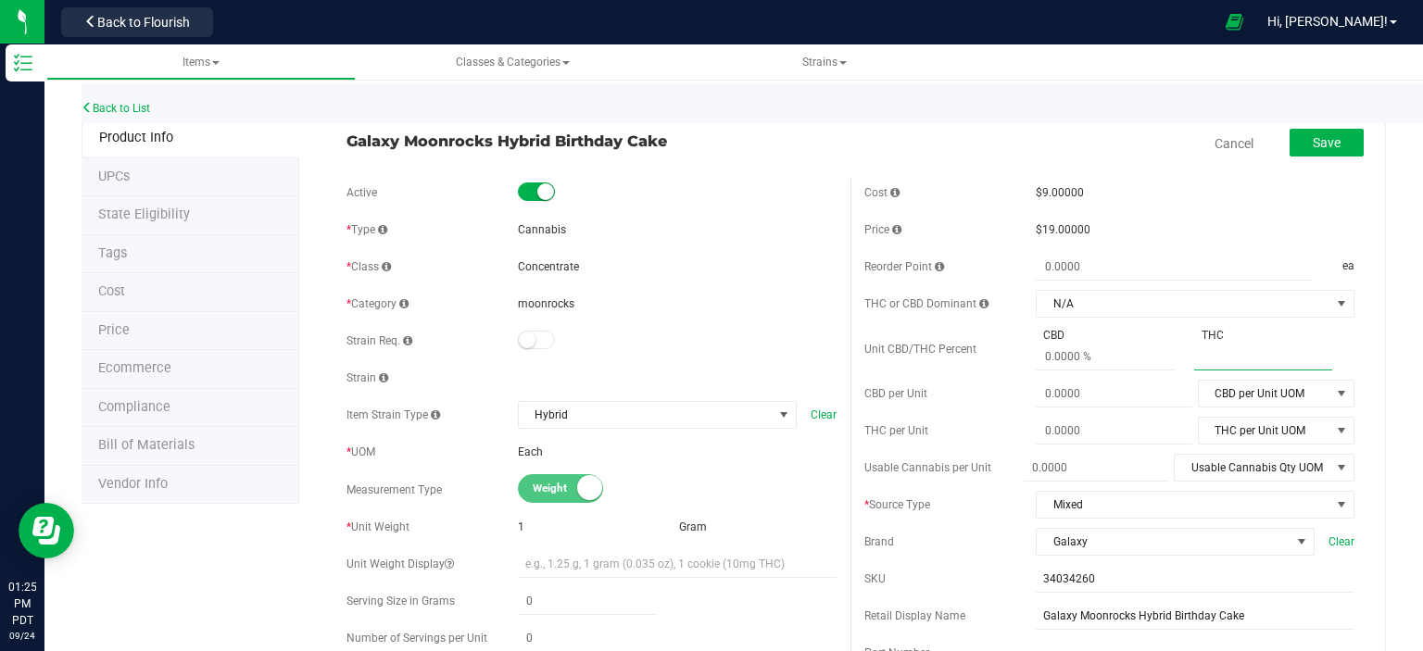
click at [1301, 349] on span at bounding box center [1263, 357] width 138 height 27
type input "66.21"
type input "66.21 %"
click at [1053, 362] on span at bounding box center [1105, 357] width 138 height 27
type input ".10"
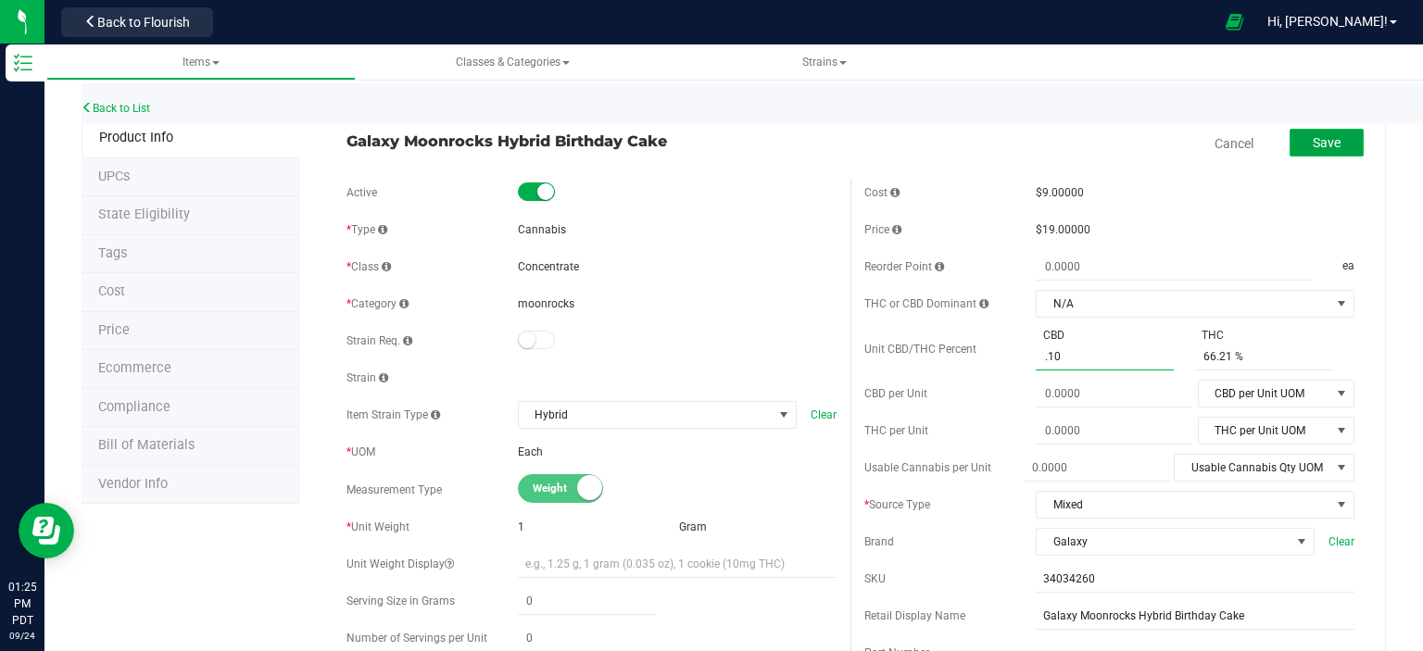
type input "0.1 %"
click at [1313, 135] on span "Save" at bounding box center [1327, 142] width 28 height 15
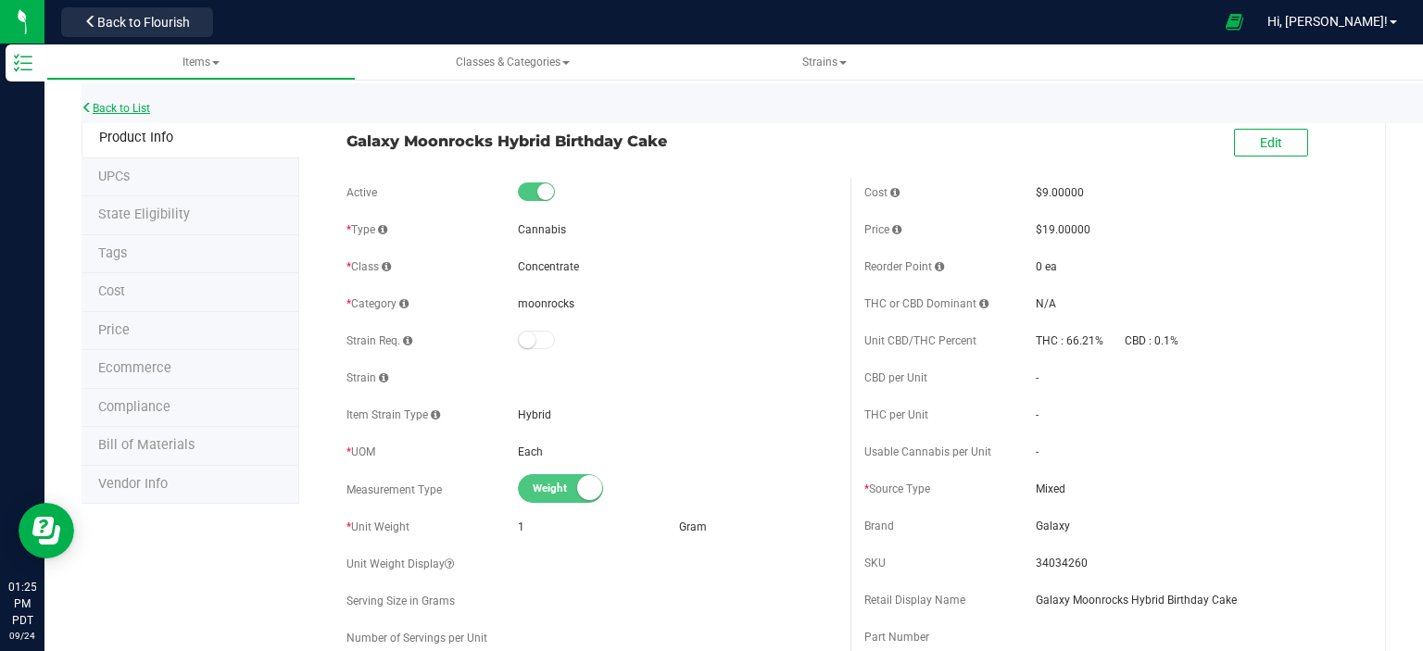
click at [121, 107] on link "Back to List" at bounding box center [116, 108] width 69 height 13
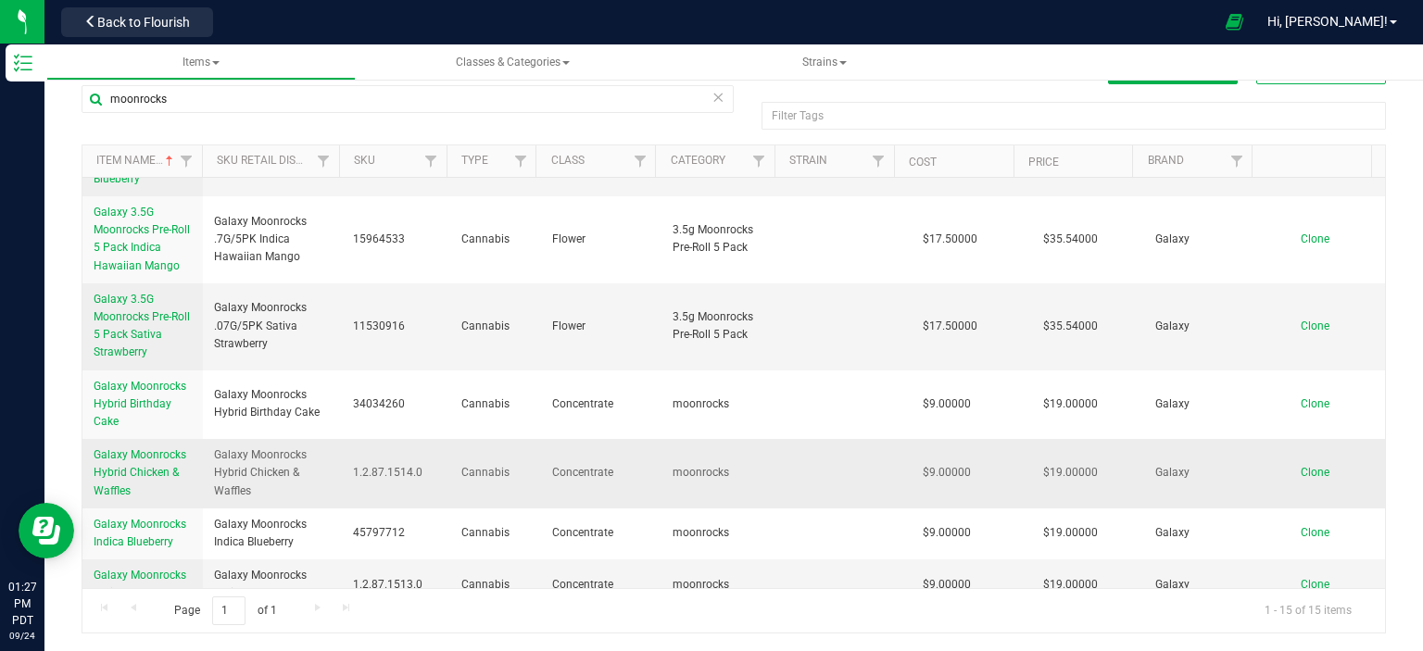
scroll to position [747, 0]
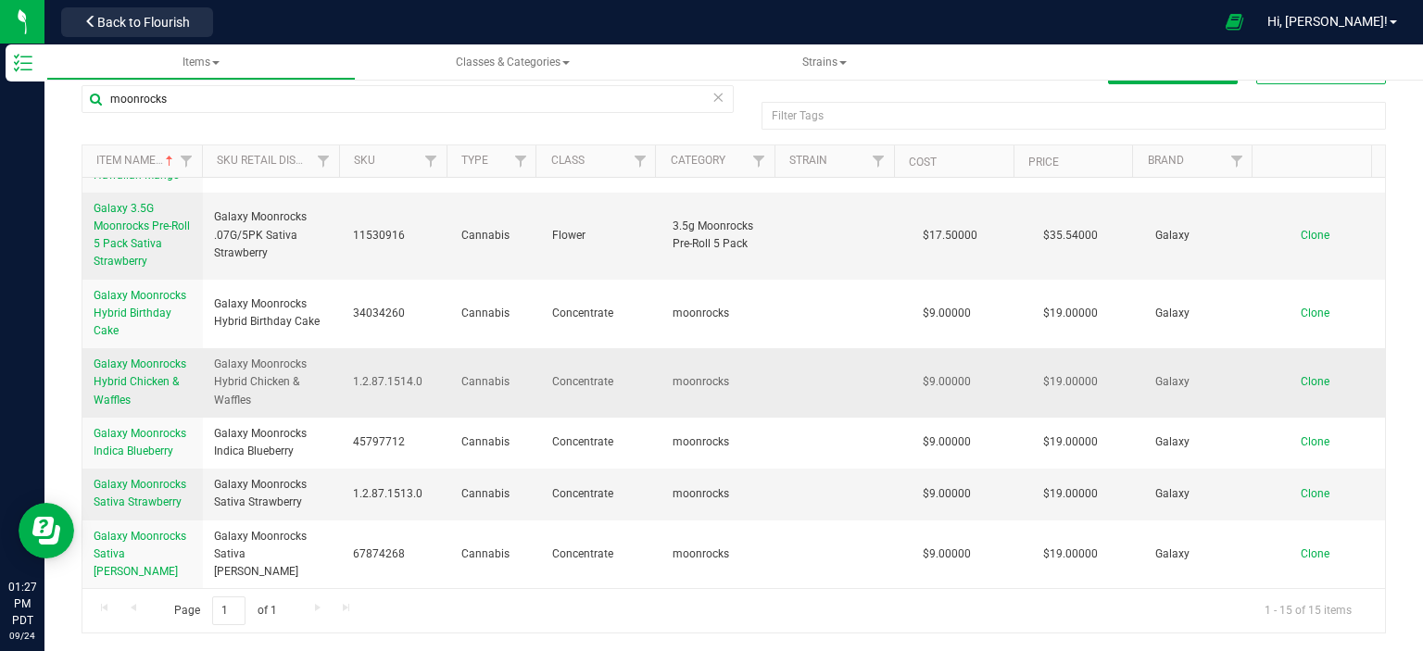
click at [126, 380] on span "Galaxy Moonrocks Hybrid Chicken & Waffles" at bounding box center [140, 382] width 93 height 48
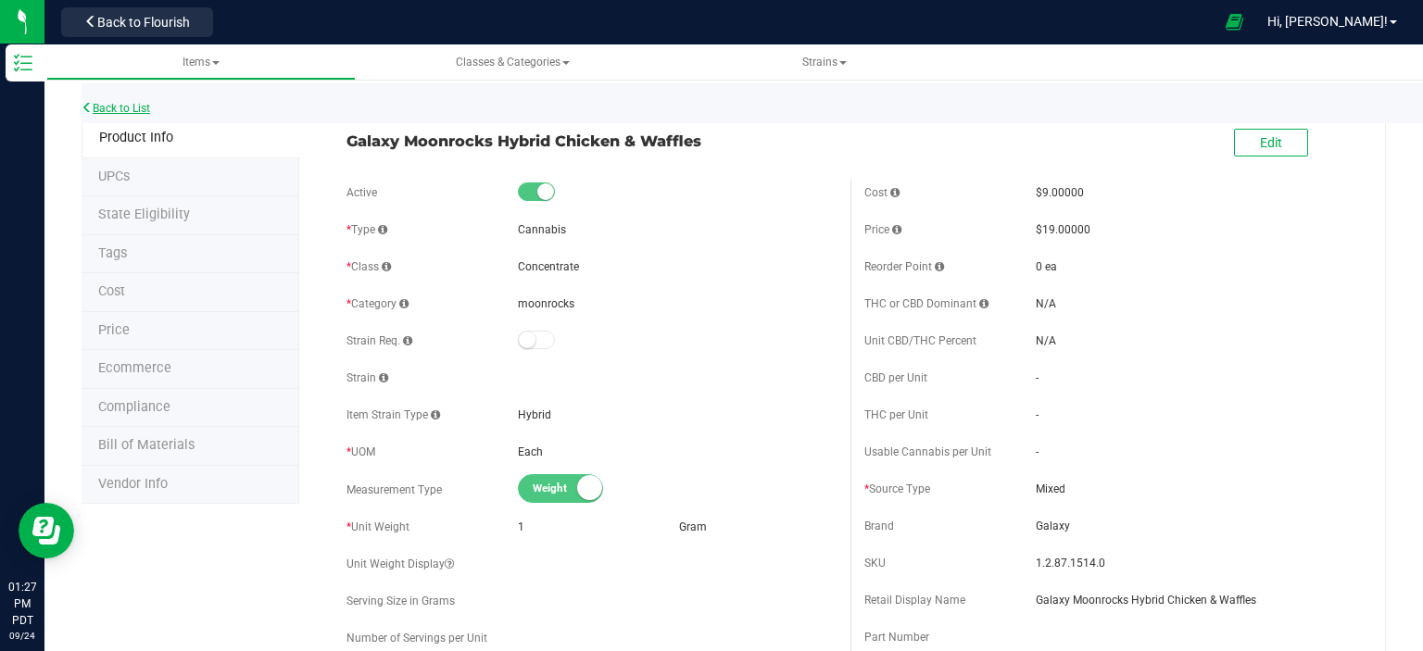
click at [97, 106] on link "Back to List" at bounding box center [116, 108] width 69 height 13
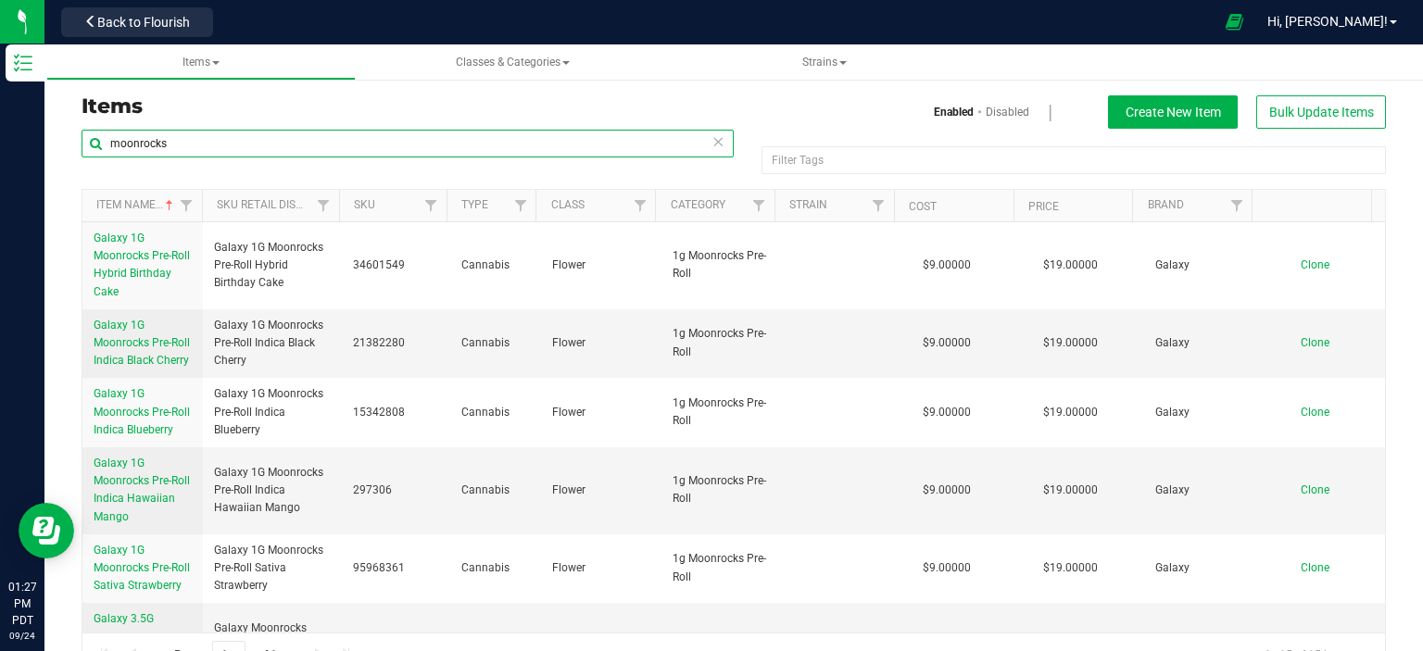
drag, startPoint x: 171, startPoint y: 151, endPoint x: 70, endPoint y: 154, distance: 101.0
click at [70, 154] on div "moonrocks Filter Tags Filter Tags Item Name Sku Retail Display Name SKU Type Cl…" at bounding box center [734, 403] width 1332 height 549
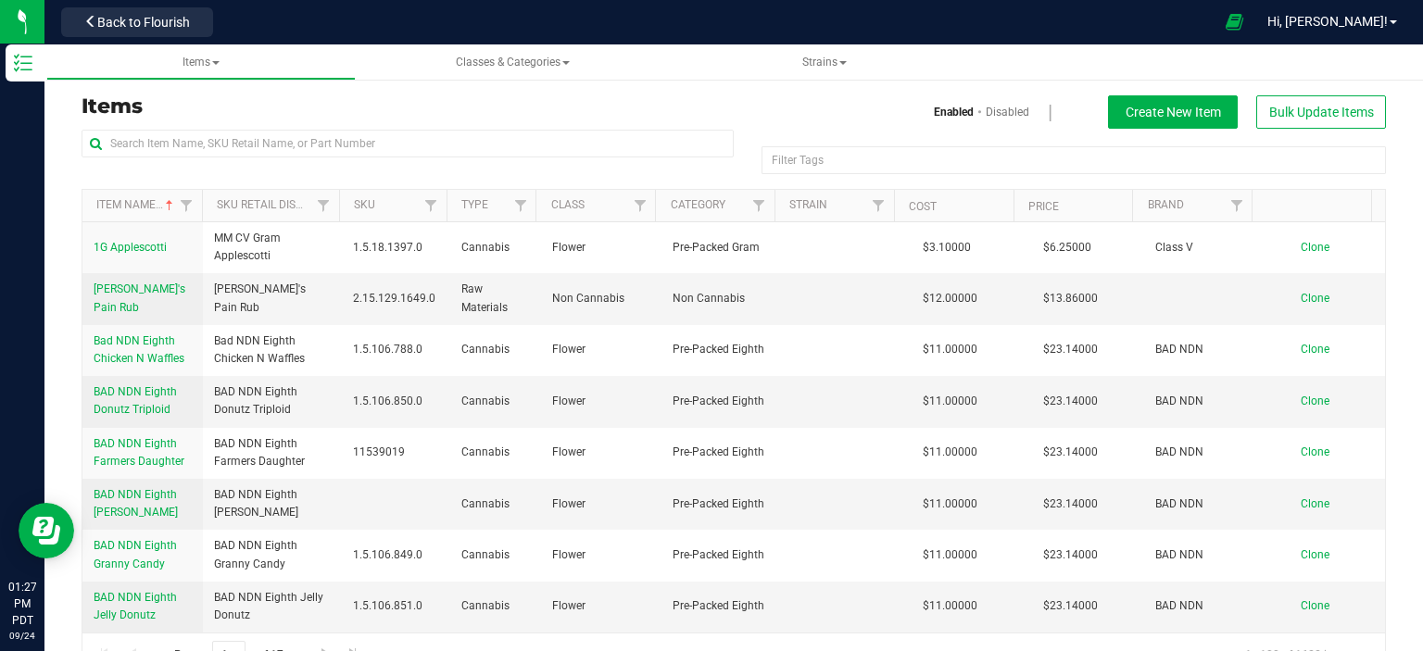
click at [190, 110] on h3 "Items" at bounding box center [401, 106] width 638 height 22
click at [193, 140] on input "text" at bounding box center [408, 144] width 652 height 28
click at [112, 21] on span "Back to Flourish" at bounding box center [143, 22] width 93 height 15
